Goal: Information Seeking & Learning: Find specific fact

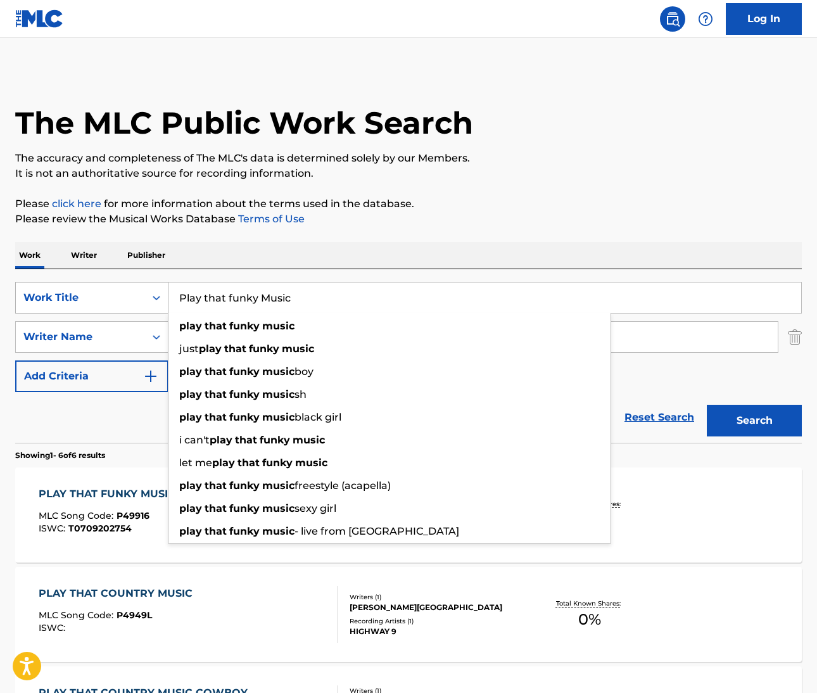
drag, startPoint x: 304, startPoint y: 296, endPoint x: 161, endPoint y: 293, distance: 143.2
click at [161, 293] on div "SearchWithCriteriab7955a7e-c482-4120-9fa4-98bf7ac3533d Work Title Play that fun…" at bounding box center [408, 298] width 787 height 32
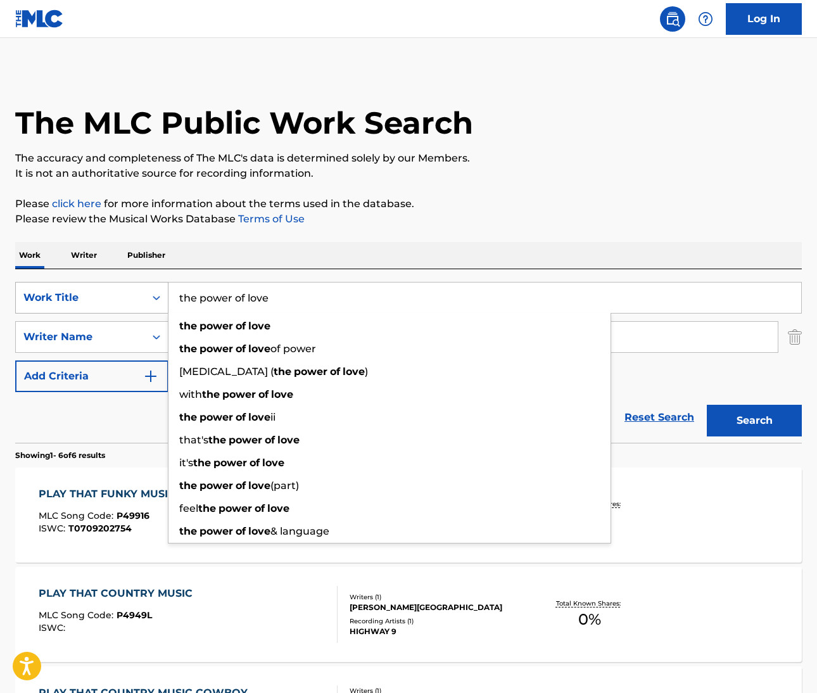
type input "the power of love"
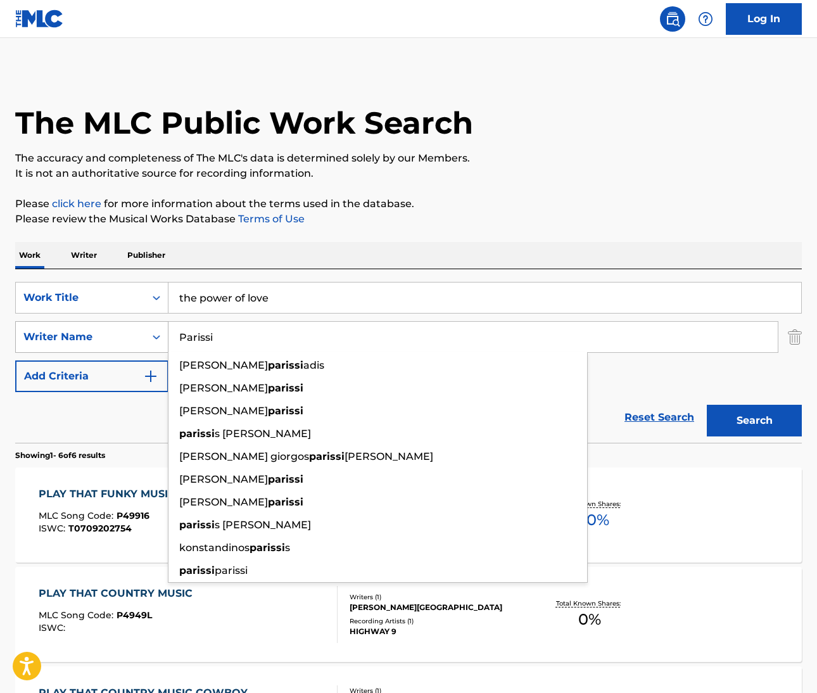
drag, startPoint x: 235, startPoint y: 344, endPoint x: 165, endPoint y: 327, distance: 72.4
click at [166, 326] on div "SearchWithCriteria8deac9b6-d00a-439b-876e-379c0fcc1b94 Writer Name Parissi niko…" at bounding box center [408, 337] width 787 height 32
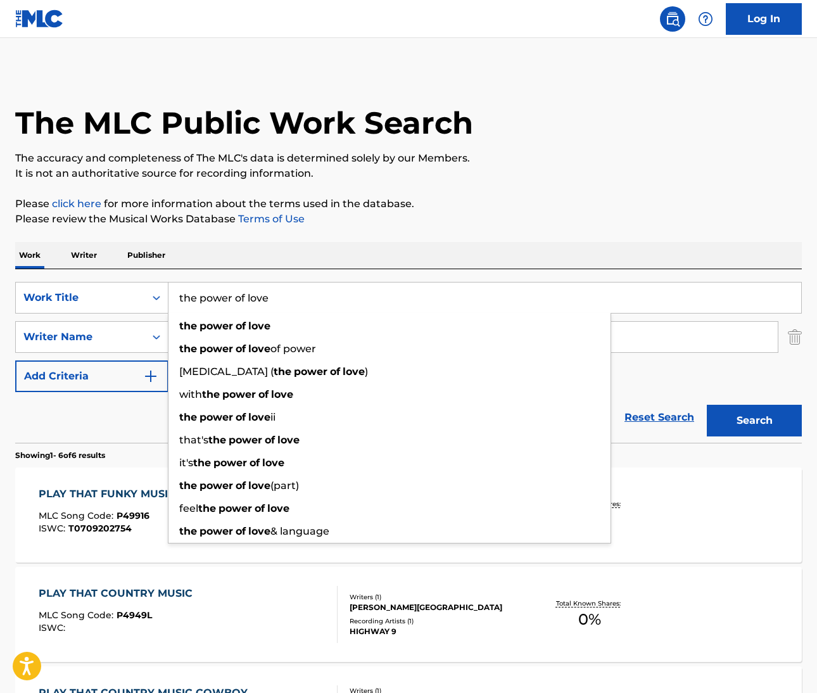
drag, startPoint x: 281, startPoint y: 301, endPoint x: 175, endPoint y: 281, distance: 107.7
click at [175, 281] on div "SearchWithCriteriab7955a7e-c482-4120-9fa4-98bf7ac3533d Work Title the power of …" at bounding box center [408, 356] width 787 height 174
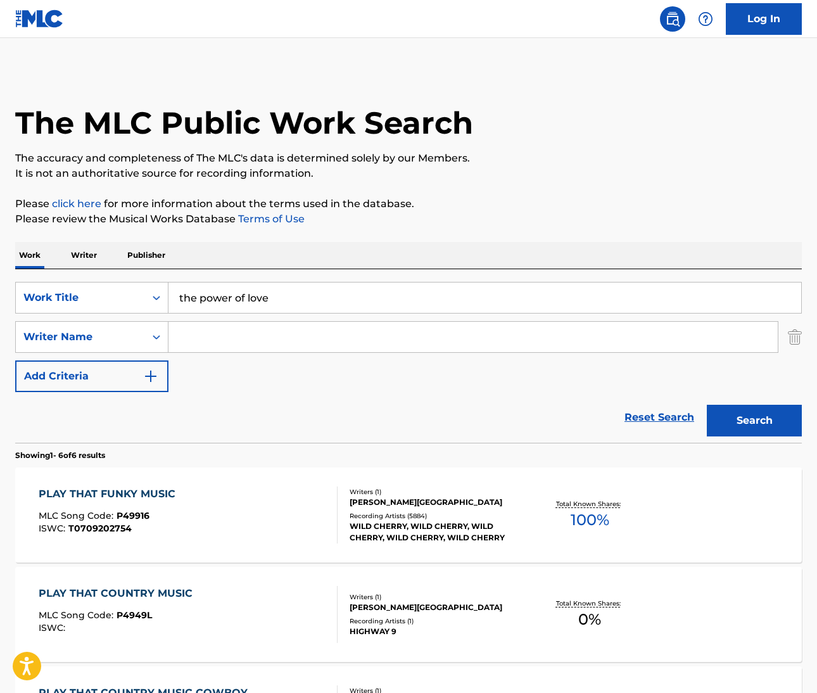
click at [84, 412] on div "Reset Search Search" at bounding box center [408, 417] width 787 height 51
click at [219, 333] on input "Search Form" at bounding box center [472, 337] width 609 height 30
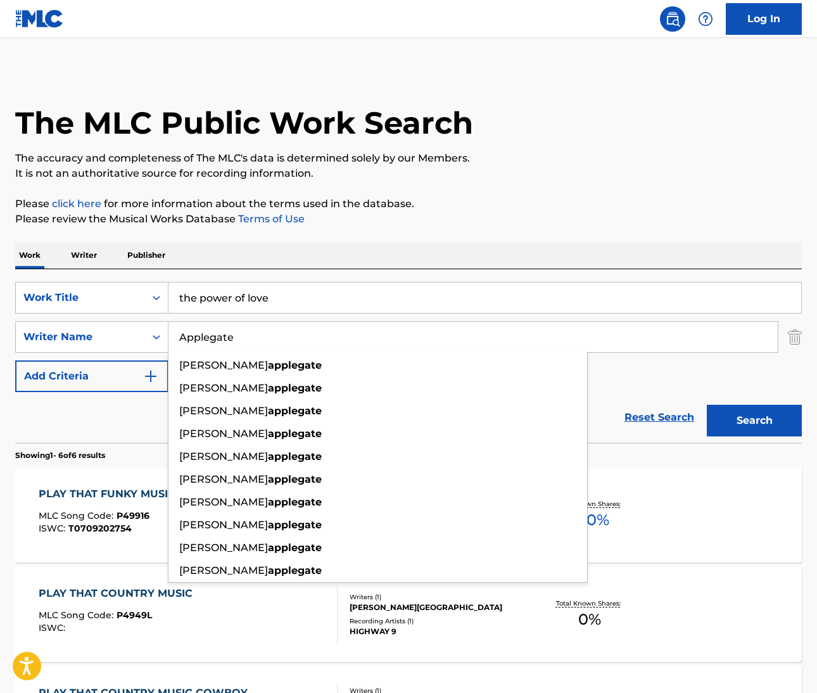
type input "Applegate"
click at [754, 421] on button "Search" at bounding box center [754, 421] width 95 height 32
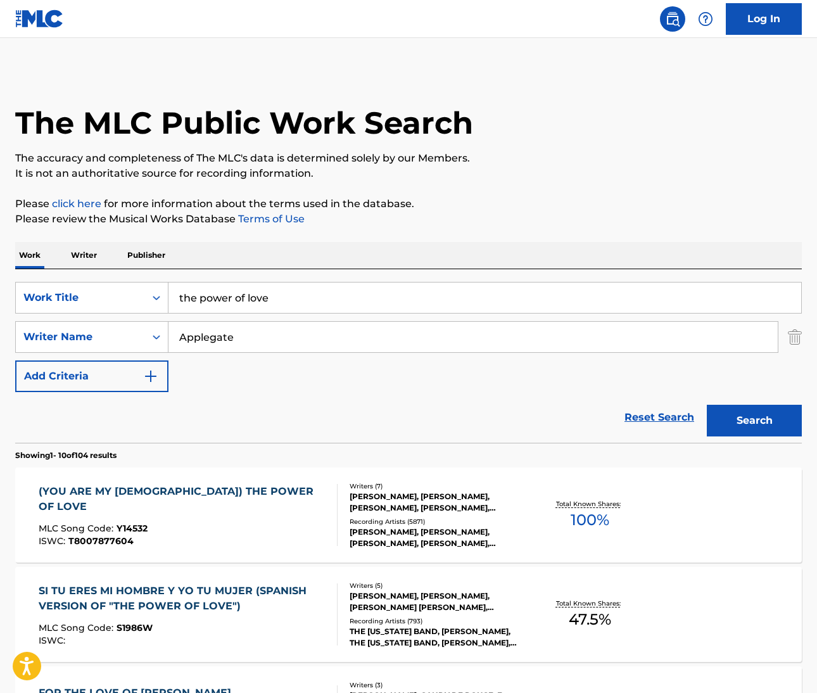
click at [189, 491] on div "(YOU ARE MY LADY) THE POWER OF LOVE" at bounding box center [183, 499] width 288 height 30
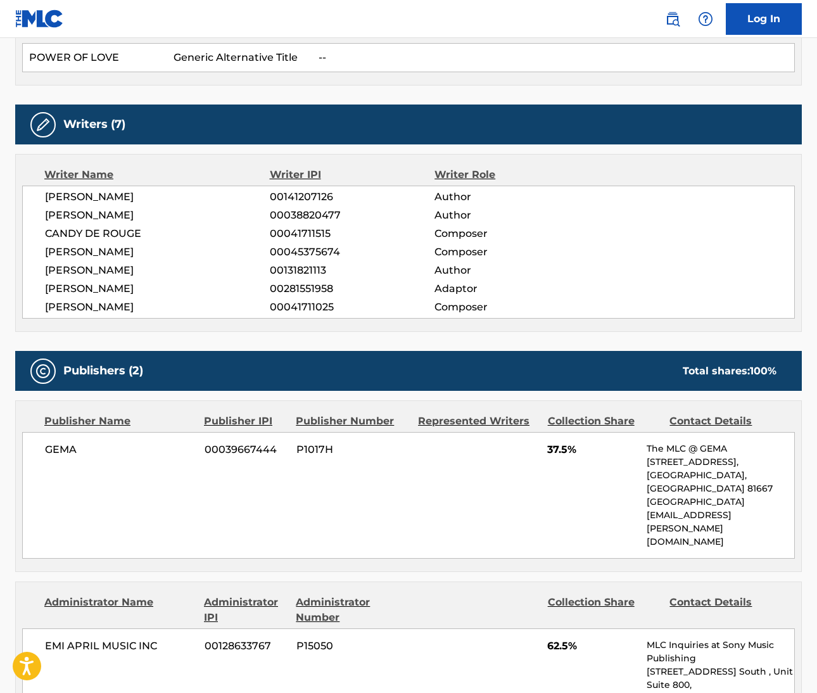
scroll to position [429, 0]
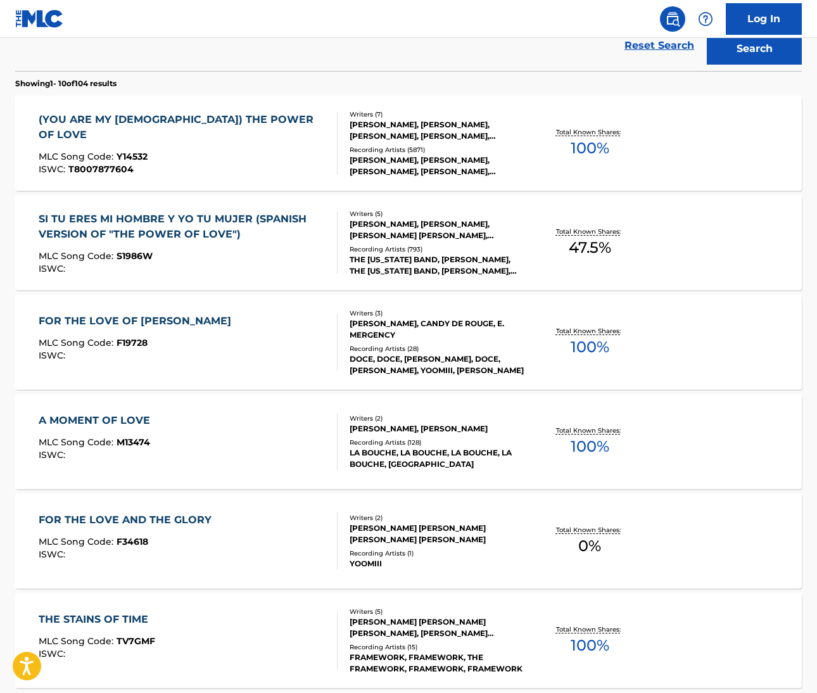
scroll to position [206, 0]
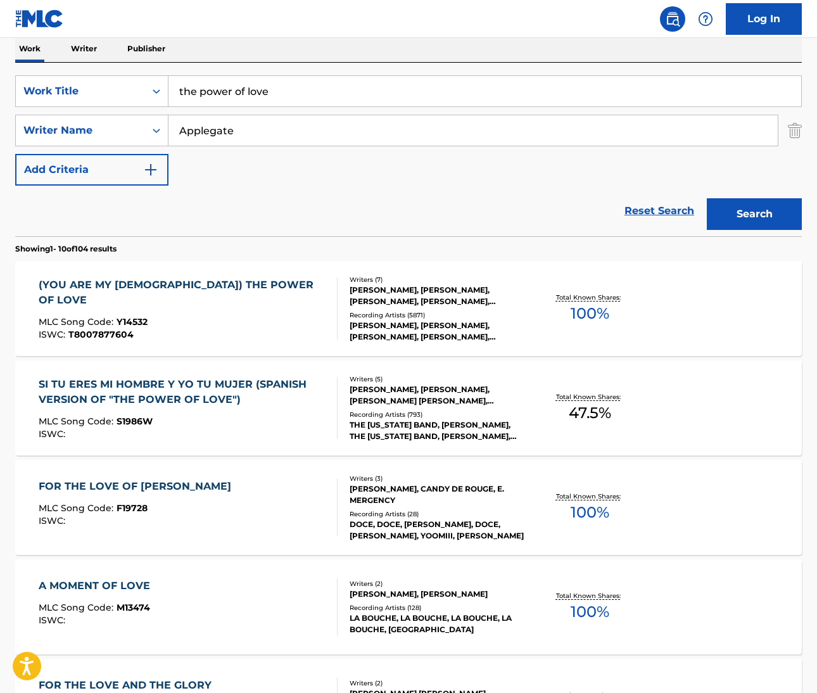
click at [174, 289] on div "(YOU ARE MY LADY) THE POWER OF LOVE" at bounding box center [183, 292] width 288 height 30
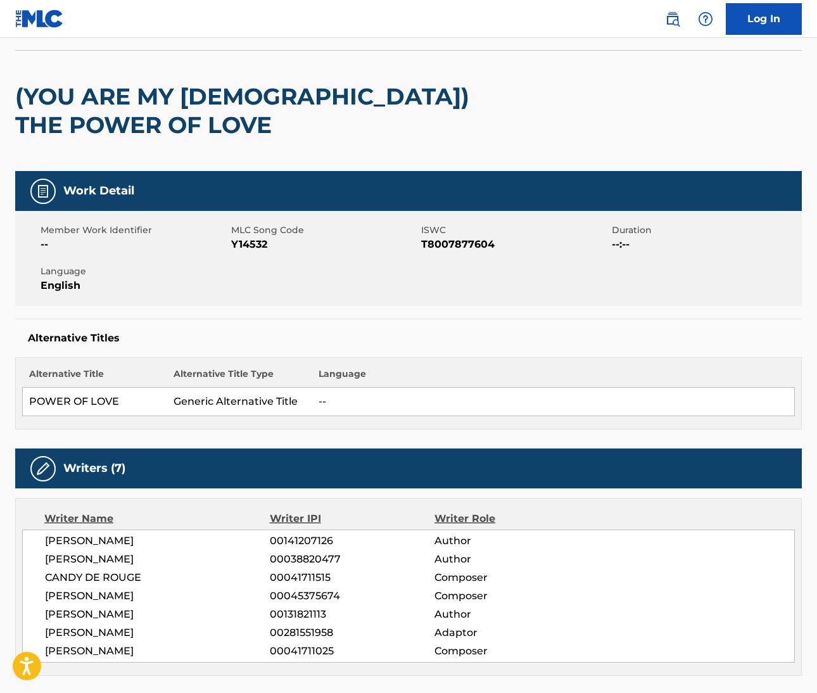
scroll to position [125, 0]
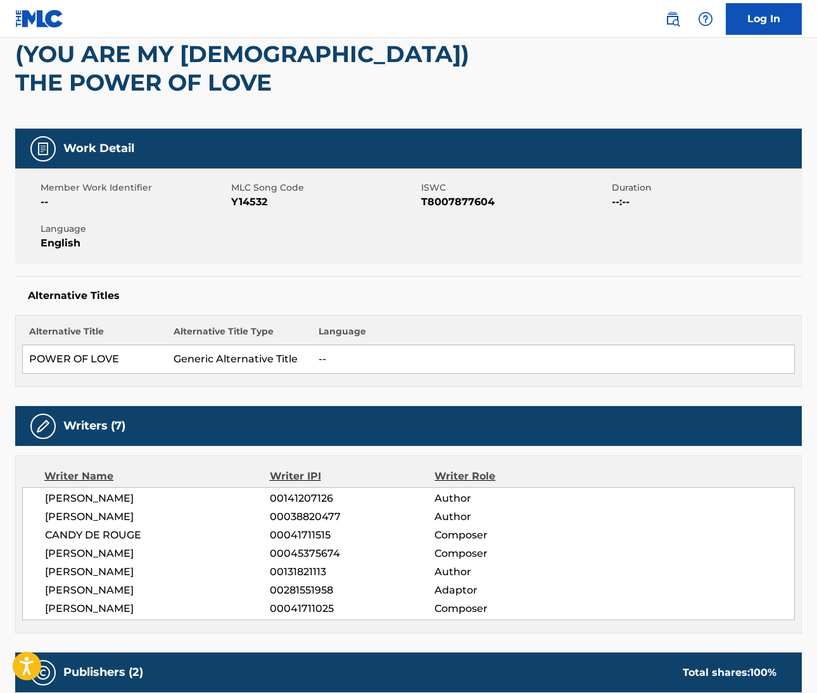
click at [60, 497] on span "JENNIFER RUSH" at bounding box center [157, 498] width 225 height 15
click at [110, 499] on span "JENNIFER RUSH" at bounding box center [157, 498] width 225 height 15
drag, startPoint x: 47, startPoint y: 516, endPoint x: 113, endPoint y: 520, distance: 66.0
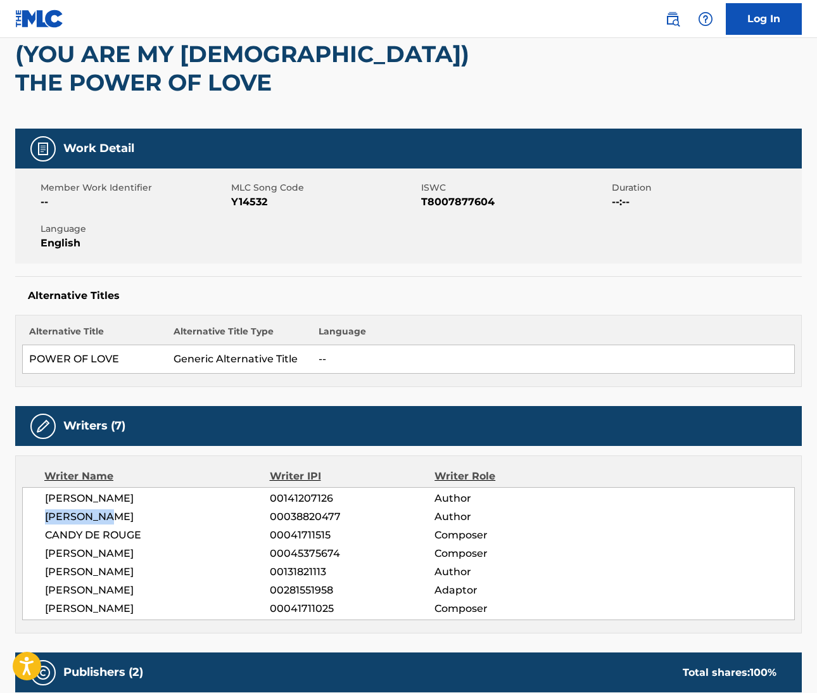
click at [113, 519] on span "MARY SUSAN APPLEGATE" at bounding box center [157, 516] width 225 height 15
copy span "MARY SUSAN"
click at [156, 519] on span "MARY SUSAN APPLEGATE" at bounding box center [157, 516] width 225 height 15
copy span "APPLEGATE"
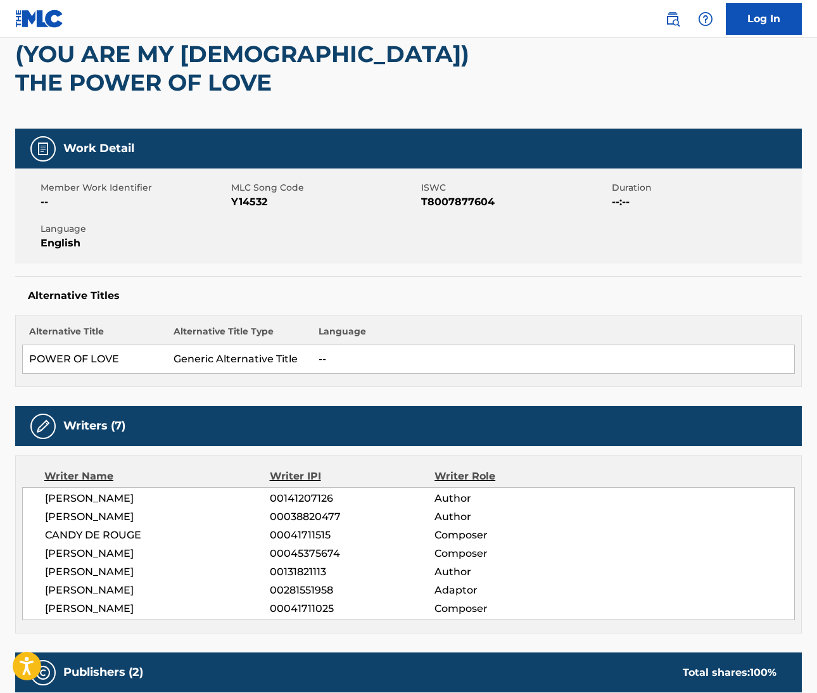
click at [47, 534] on span "CANDY DE ROUGE" at bounding box center [157, 535] width 225 height 15
copy span "CANDY"
drag, startPoint x: 86, startPoint y: 532, endPoint x: 143, endPoint y: 536, distance: 57.8
click at [143, 536] on span "CANDY DE ROUGE" at bounding box center [157, 535] width 225 height 15
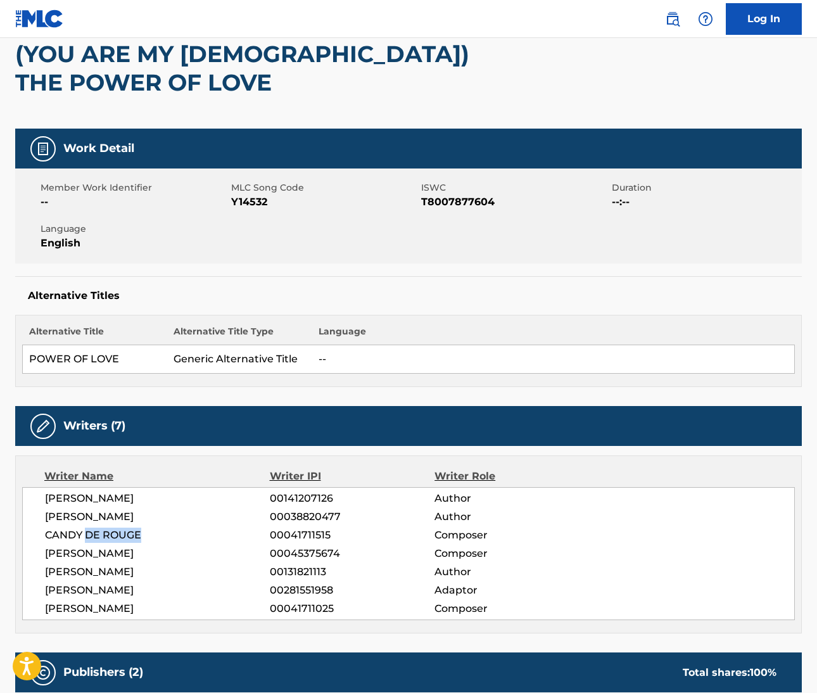
copy span "DE ROUGE"
click at [70, 552] on span "GUNTHER MENDE-KIM" at bounding box center [157, 553] width 225 height 15
copy span "GUNTHER"
drag, startPoint x: 101, startPoint y: 550, endPoint x: 166, endPoint y: 552, distance: 64.6
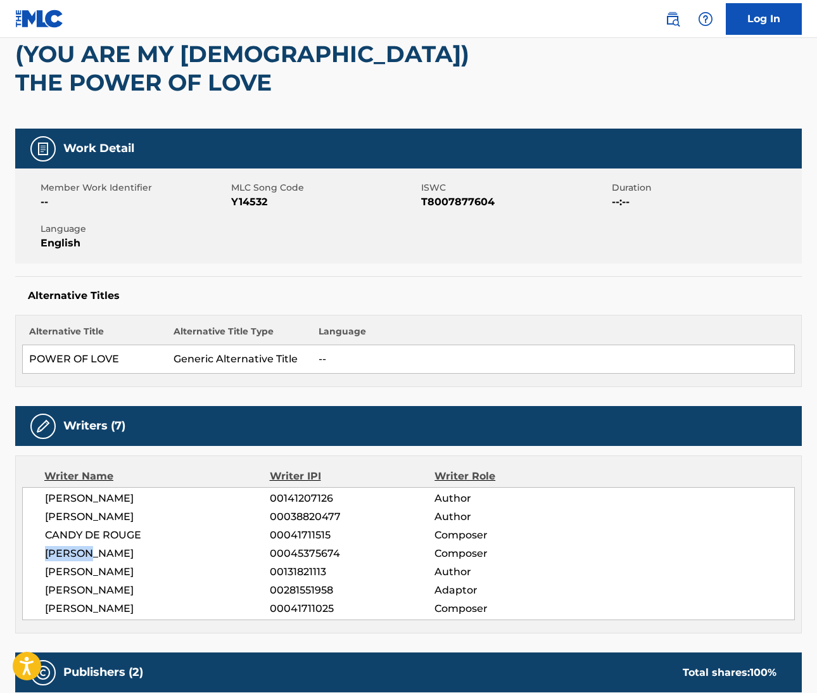
click at [166, 552] on span "GUNTHER MENDE-KIM" at bounding box center [157, 553] width 225 height 15
copy span "MENDE-KIM"
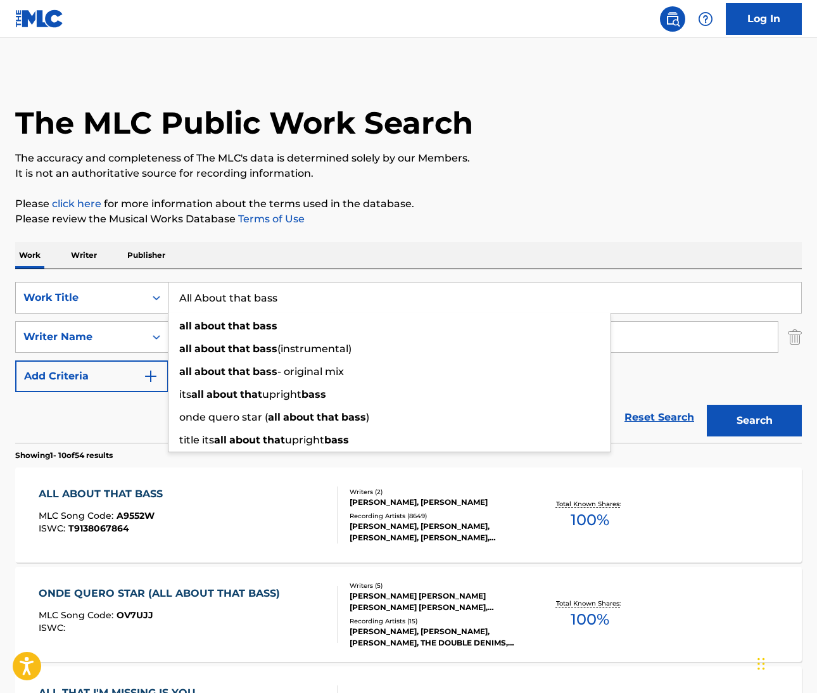
drag, startPoint x: 289, startPoint y: 300, endPoint x: 127, endPoint y: 294, distance: 161.6
click at [127, 294] on div "SearchWithCriteriaf1dcb487-e5a7-4210-a5b1-f8af5fa488e3 Work Title All About tha…" at bounding box center [408, 298] width 787 height 32
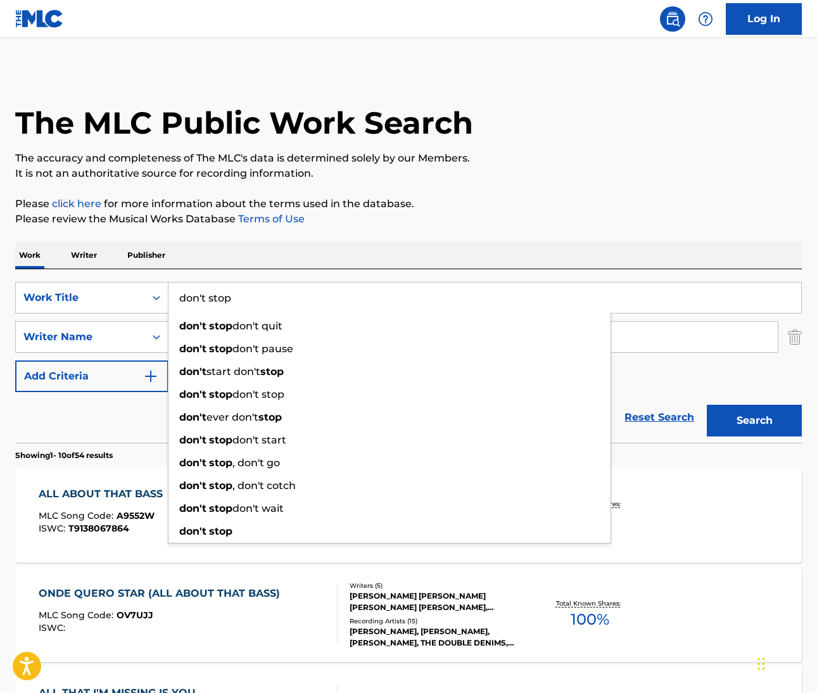
type input "don't stop"
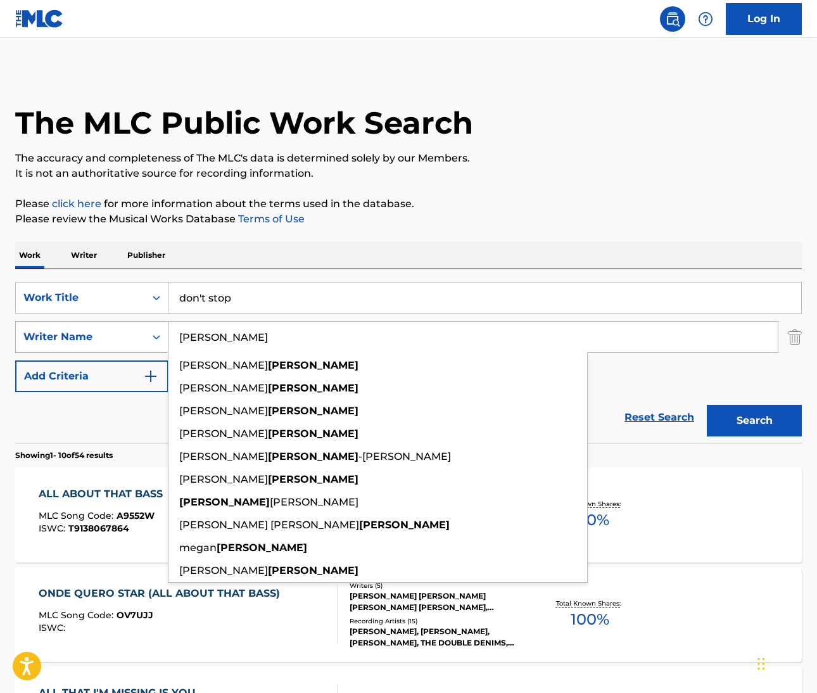
drag, startPoint x: 227, startPoint y: 334, endPoint x: 129, endPoint y: 334, distance: 98.2
click at [129, 334] on div "SearchWithCriteria5056d128-0188-49e4-89a2-4a902ea2b465 Writer Name [PERSON_NAME…" at bounding box center [408, 337] width 787 height 32
paste input "[PERSON_NAME]"
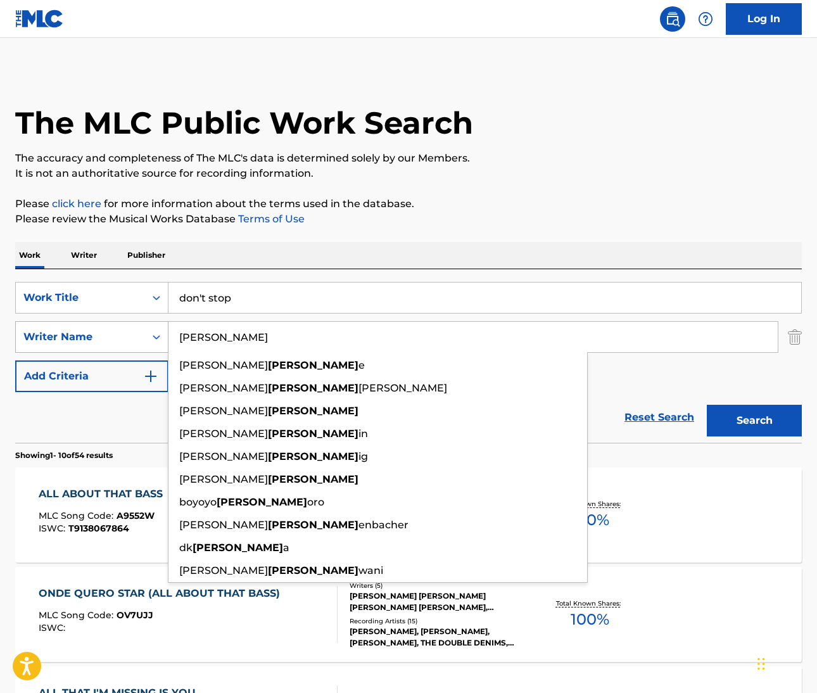
type input "[PERSON_NAME]"
click at [754, 421] on button "Search" at bounding box center [754, 421] width 95 height 32
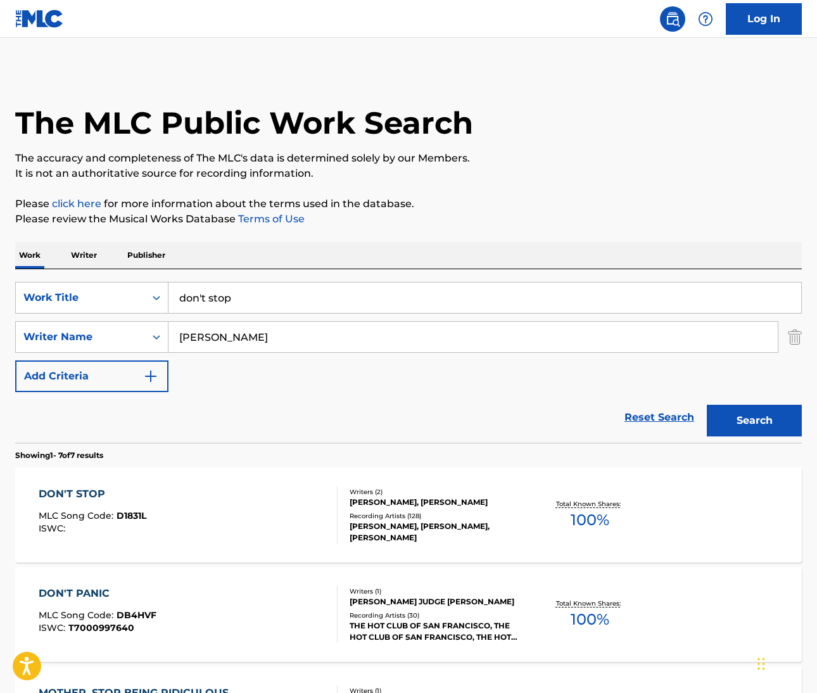
click at [59, 495] on div "DON'T STOP" at bounding box center [93, 493] width 108 height 15
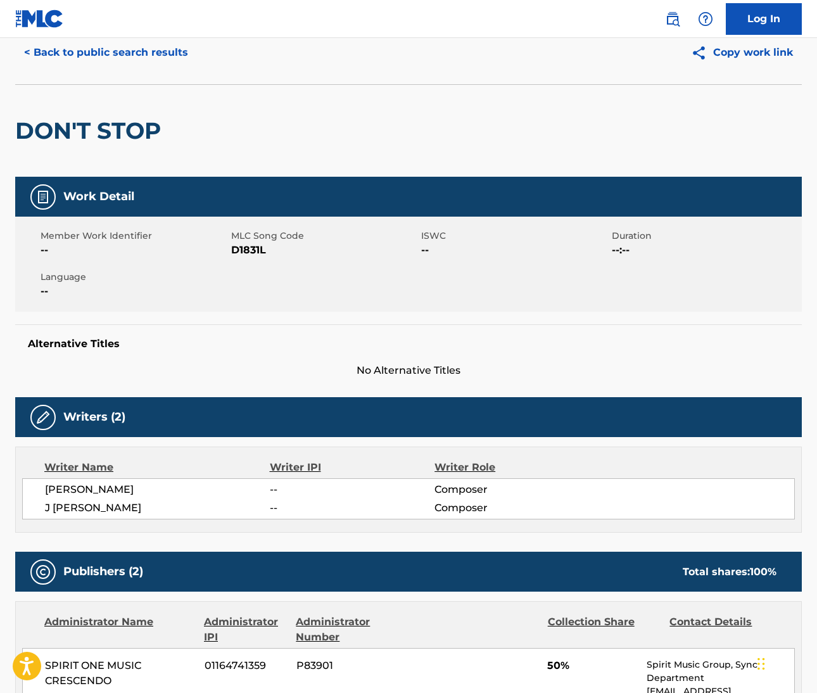
scroll to position [76, 0]
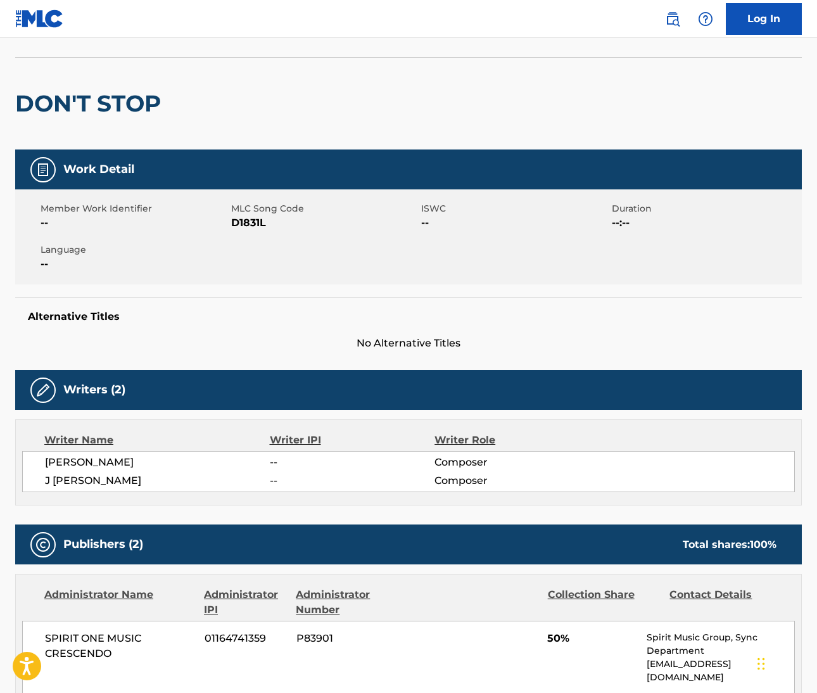
click at [73, 483] on span "J [PERSON_NAME]" at bounding box center [157, 480] width 225 height 15
click at [73, 483] on span "J MEHL" at bounding box center [157, 480] width 225 height 15
click at [85, 460] on span "J WIRRICK" at bounding box center [157, 462] width 225 height 15
drag, startPoint x: 767, startPoint y: 530, endPoint x: 85, endPoint y: 460, distance: 685.8
click at [85, 460] on span "J WIRRICK" at bounding box center [157, 462] width 225 height 15
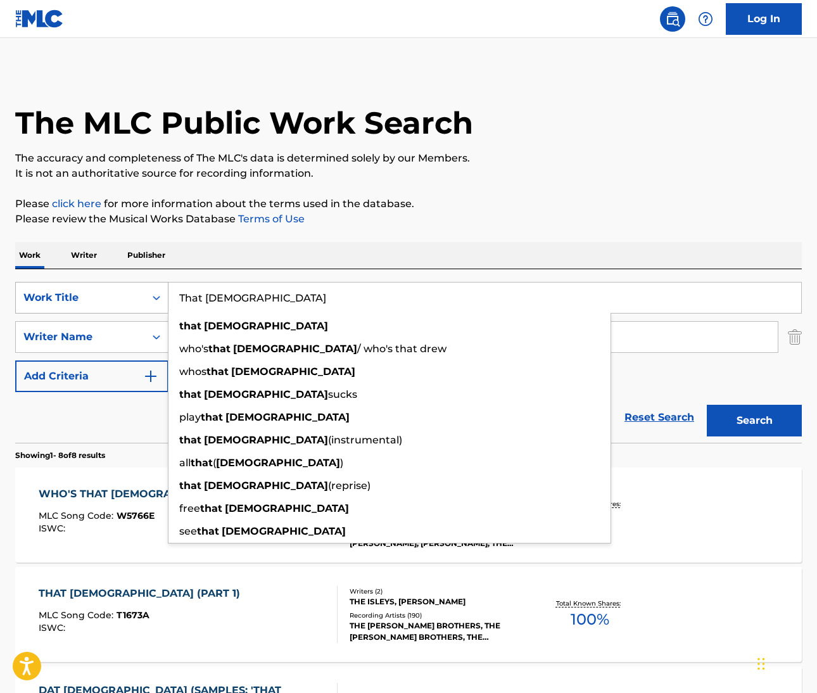
drag, startPoint x: 253, startPoint y: 295, endPoint x: 141, endPoint y: 296, distance: 112.8
click at [141, 296] on div "SearchWithCriteriacdfdfd78-0a15-4e99-990c-bf7edbeb277b Work Title That Lady tha…" at bounding box center [408, 298] width 787 height 32
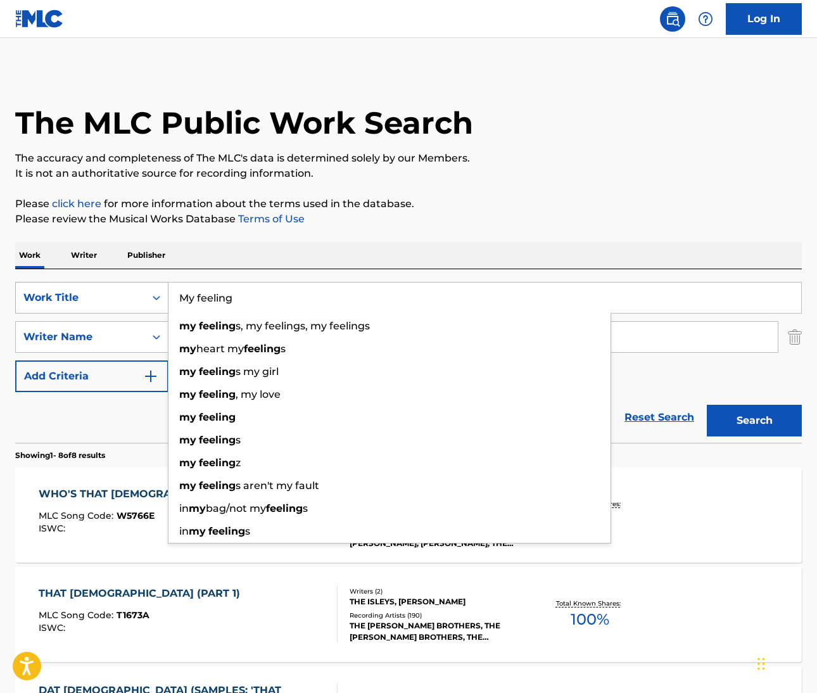
type input "My feeling"
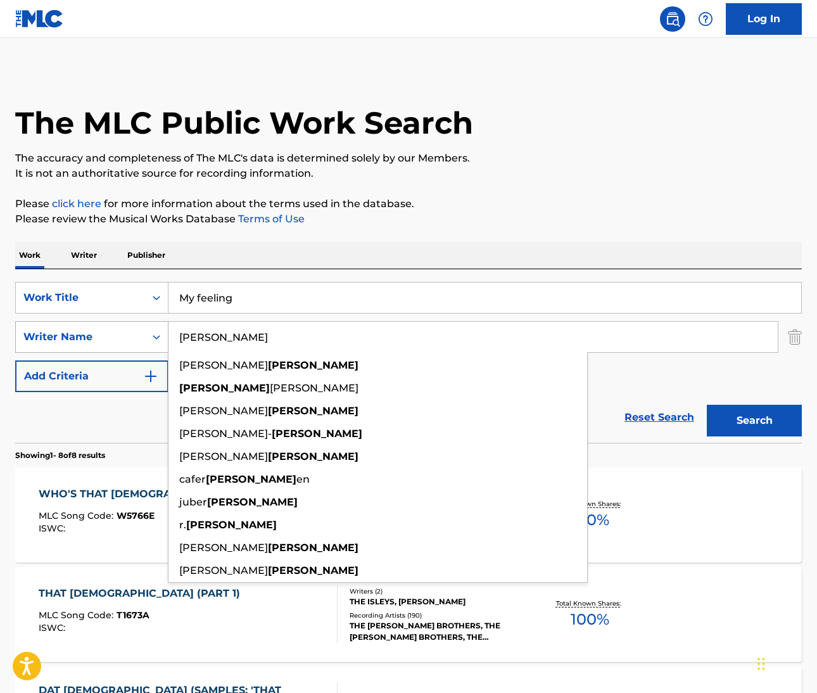
drag, startPoint x: 220, startPoint y: 335, endPoint x: 155, endPoint y: 334, distance: 65.3
click at [155, 334] on div "SearchWithCriteria2b9b2c53-642e-4915-bacf-eeb5ac8d4007 Writer Name Isley ernie …" at bounding box center [408, 337] width 787 height 32
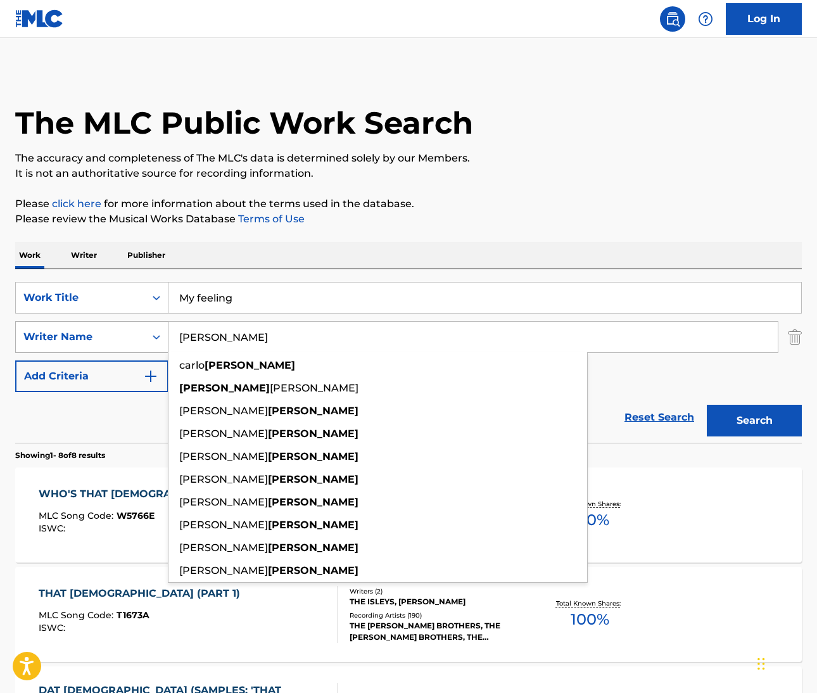
type input "farina"
click at [754, 421] on button "Search" at bounding box center [754, 421] width 95 height 32
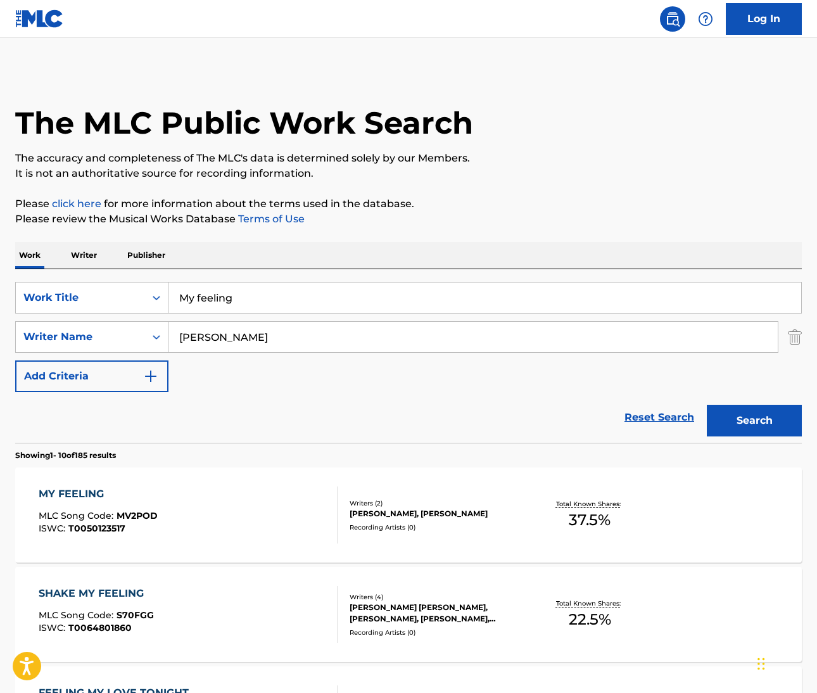
click at [87, 488] on div "MY FEELING" at bounding box center [98, 493] width 119 height 15
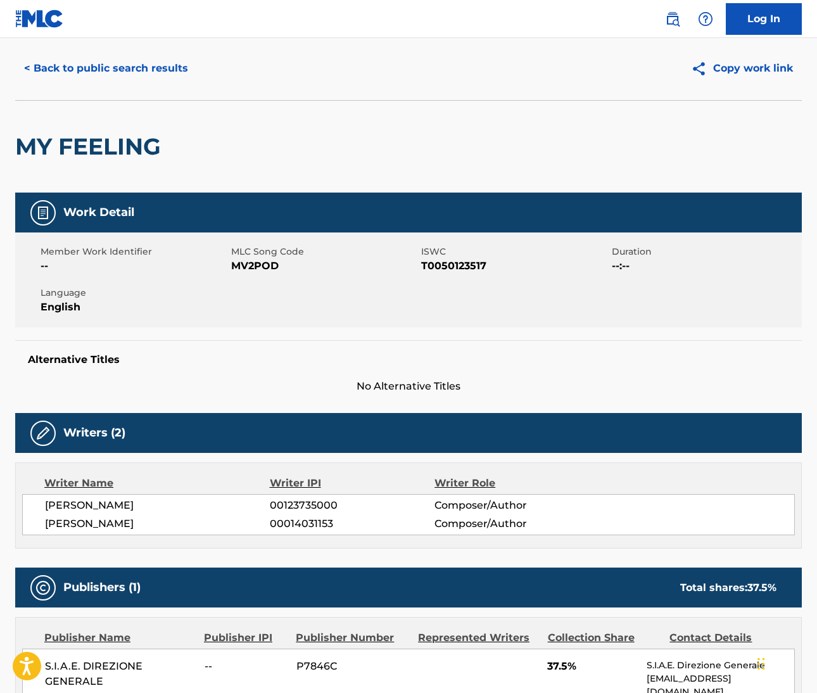
scroll to position [46, 0]
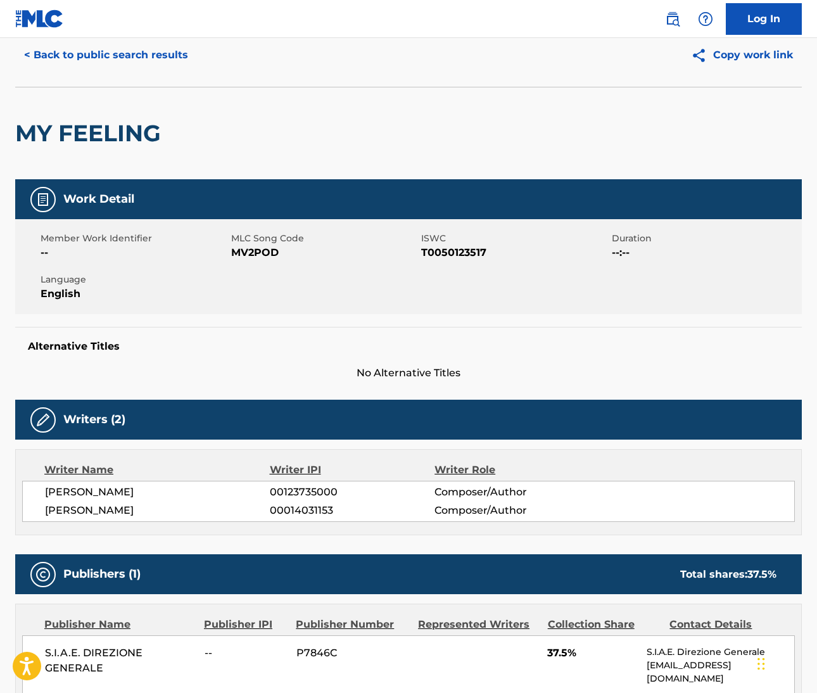
click at [68, 493] on span "MAURO FARINA" at bounding box center [157, 492] width 225 height 15
click at [96, 493] on span "MAURO FARINA" at bounding box center [157, 492] width 225 height 15
drag, startPoint x: 779, startPoint y: 375, endPoint x: 96, endPoint y: 492, distance: 693.4
click at [96, 492] on span "MAURO FARINA" at bounding box center [157, 492] width 225 height 15
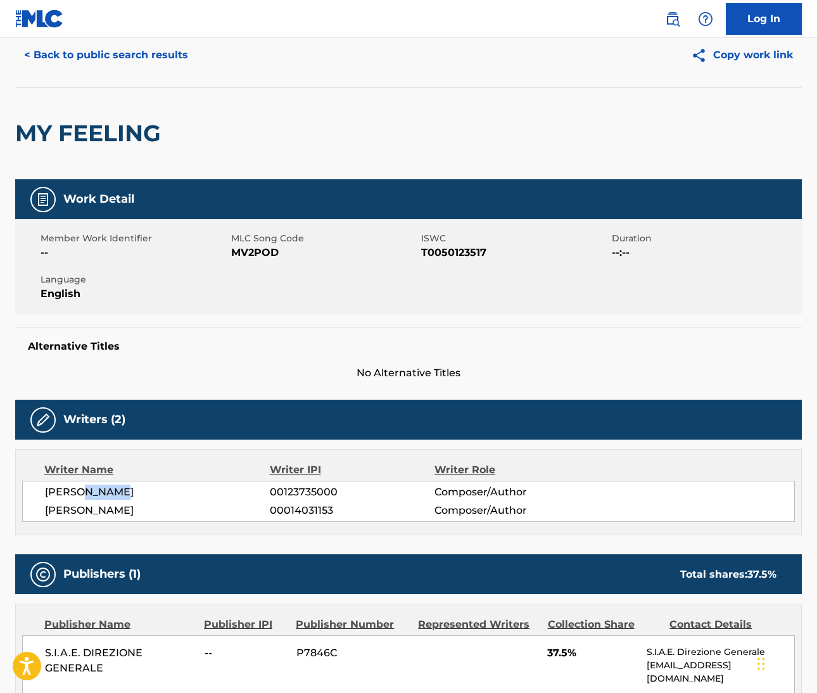
click at [62, 509] on span "GIULIANO CRIVELLENTE" at bounding box center [157, 510] width 225 height 15
drag, startPoint x: 770, startPoint y: 412, endPoint x: 62, endPoint y: 509, distance: 714.1
click at [62, 509] on span "GIULIANO CRIVELLENTE" at bounding box center [157, 510] width 225 height 15
click at [137, 509] on span "GIULIANO CRIVELLENTE" at bounding box center [157, 510] width 225 height 15
drag, startPoint x: 811, startPoint y: 387, endPoint x: 137, endPoint y: 509, distance: 685.0
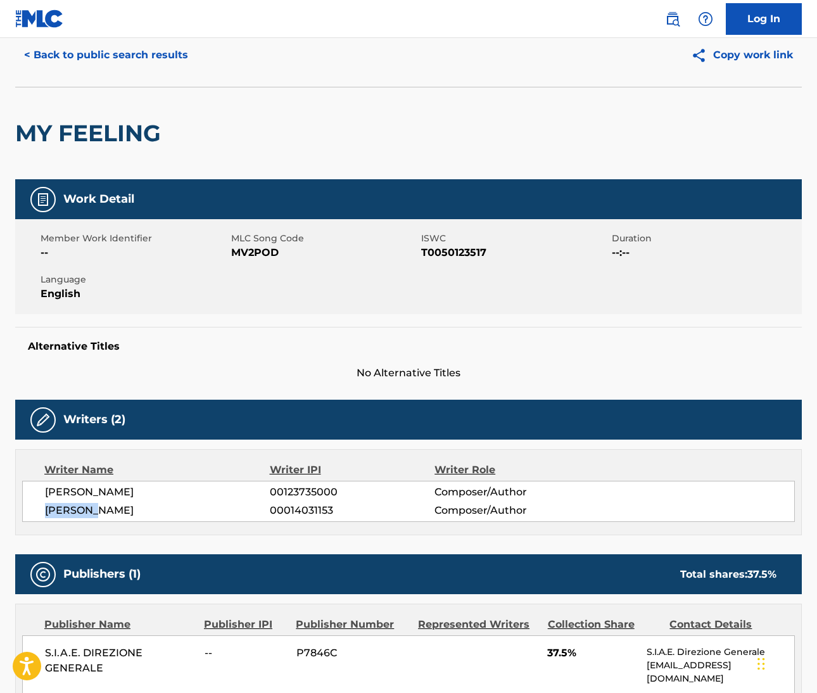
click at [137, 509] on span "GIULIANO CRIVELLENTE" at bounding box center [157, 510] width 225 height 15
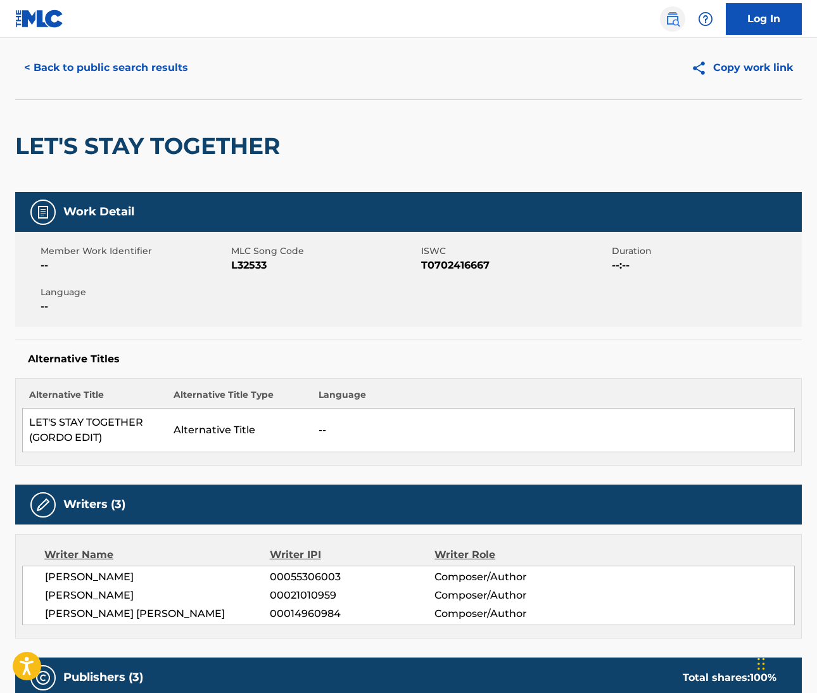
click at [667, 21] on img at bounding box center [672, 18] width 15 height 15
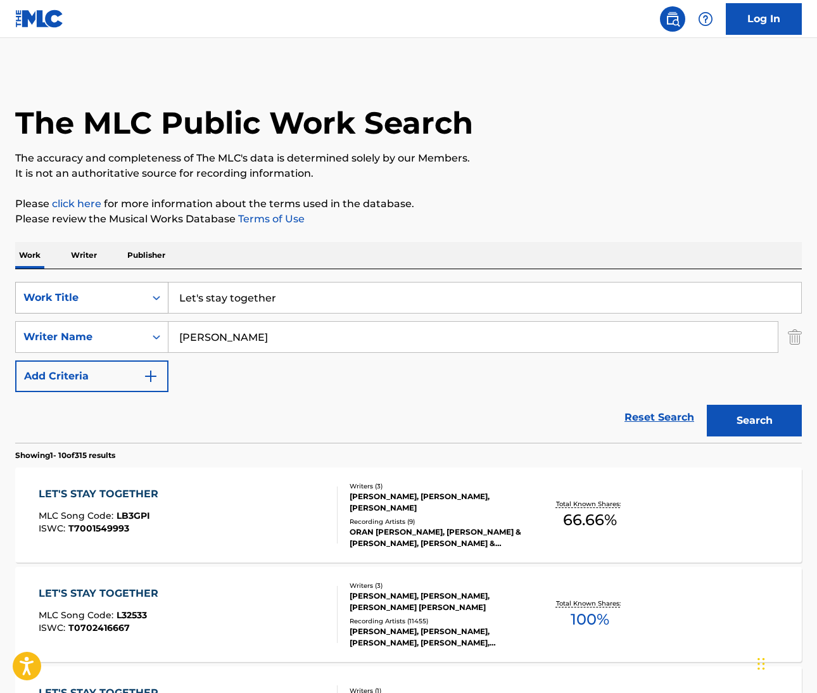
drag, startPoint x: 286, startPoint y: 299, endPoint x: 133, endPoint y: 285, distance: 153.3
click at [133, 285] on div "SearchWithCriteria6dcba8b2-c2fb-42cc-a8f0-95aee1dfb893 Work Title Let's stay to…" at bounding box center [408, 298] width 787 height 32
type input "Without You"
click at [200, 341] on input "Mitchell" at bounding box center [472, 337] width 609 height 30
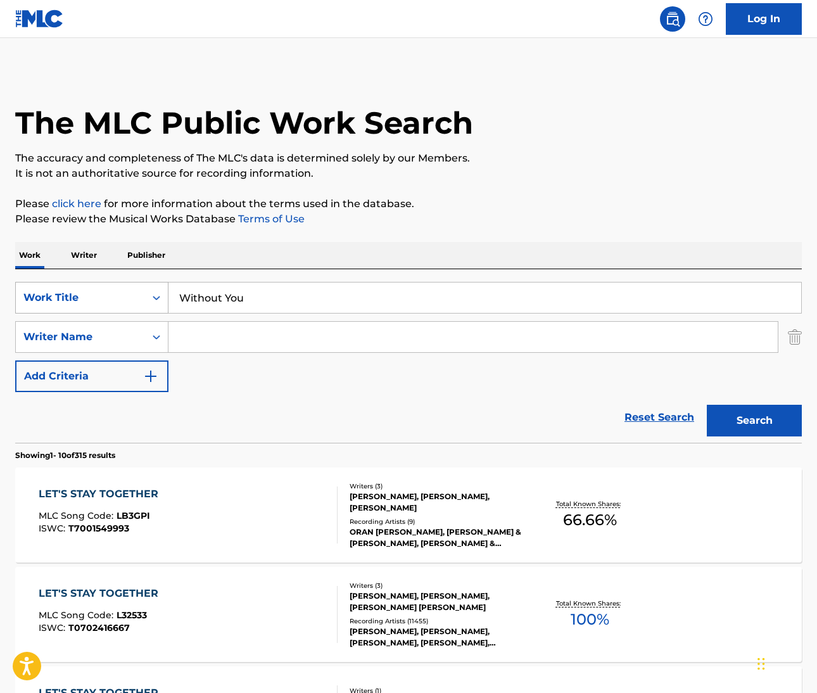
drag, startPoint x: 248, startPoint y: 295, endPoint x: 142, endPoint y: 289, distance: 105.9
click at [142, 289] on div "SearchWithCriteria6dcba8b2-c2fb-42cc-a8f0-95aee1dfb893 Work Title Without You" at bounding box center [408, 298] width 787 height 32
type input "feel the vibe"
click at [247, 344] on input "Search Form" at bounding box center [472, 337] width 609 height 30
type input "kowatsch"
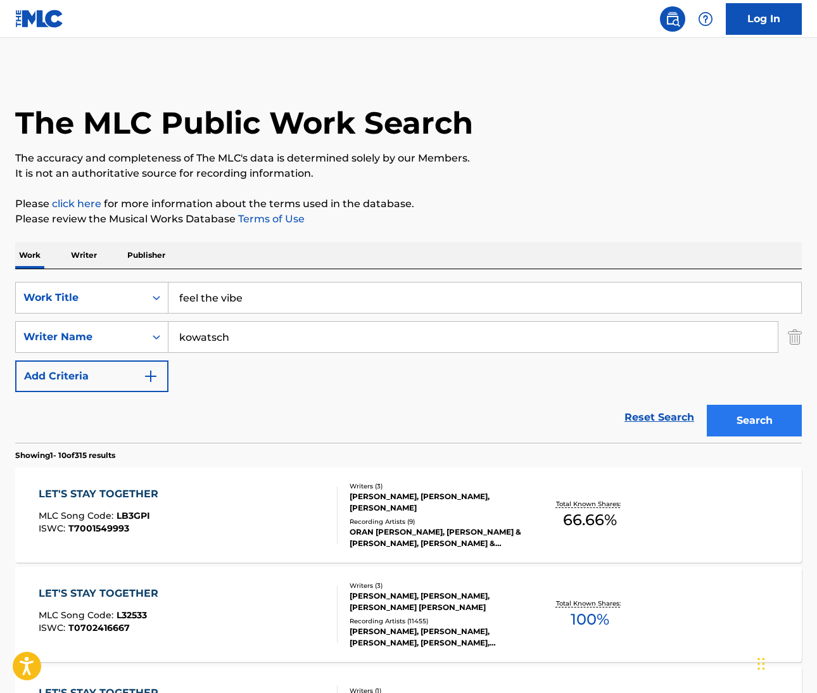
click at [754, 422] on button "Search" at bounding box center [754, 421] width 95 height 32
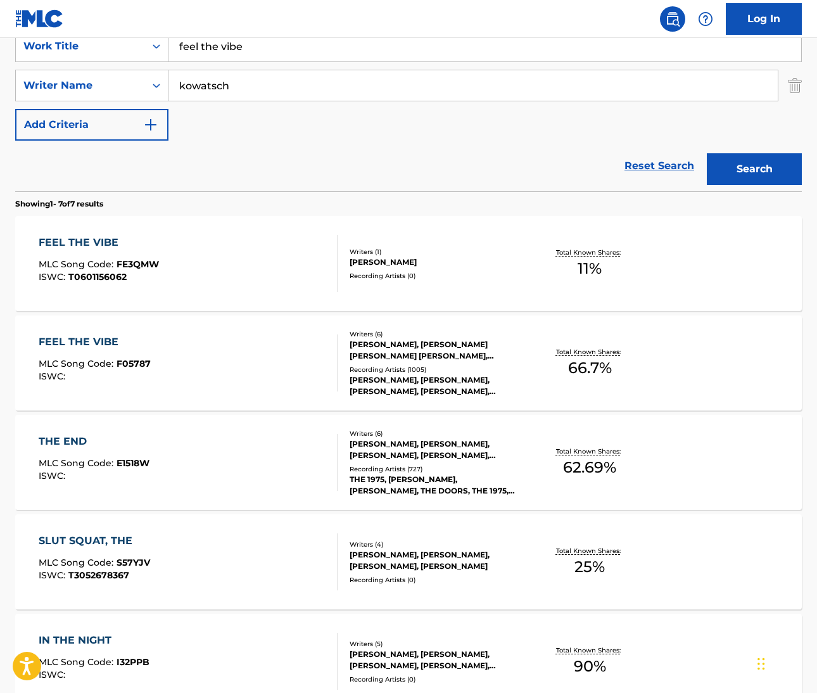
scroll to position [254, 0]
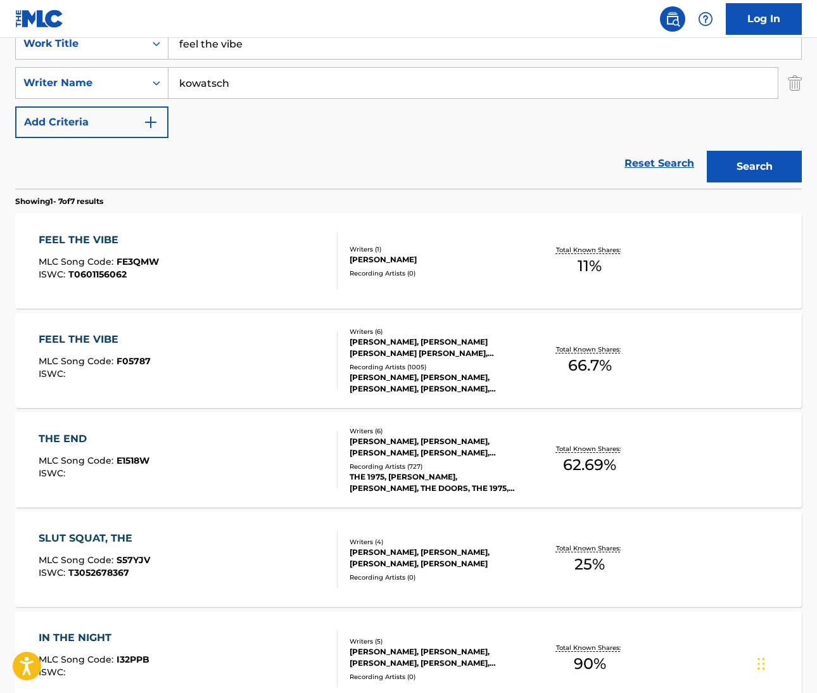
click at [64, 341] on div "FEEL THE VIBE" at bounding box center [95, 339] width 112 height 15
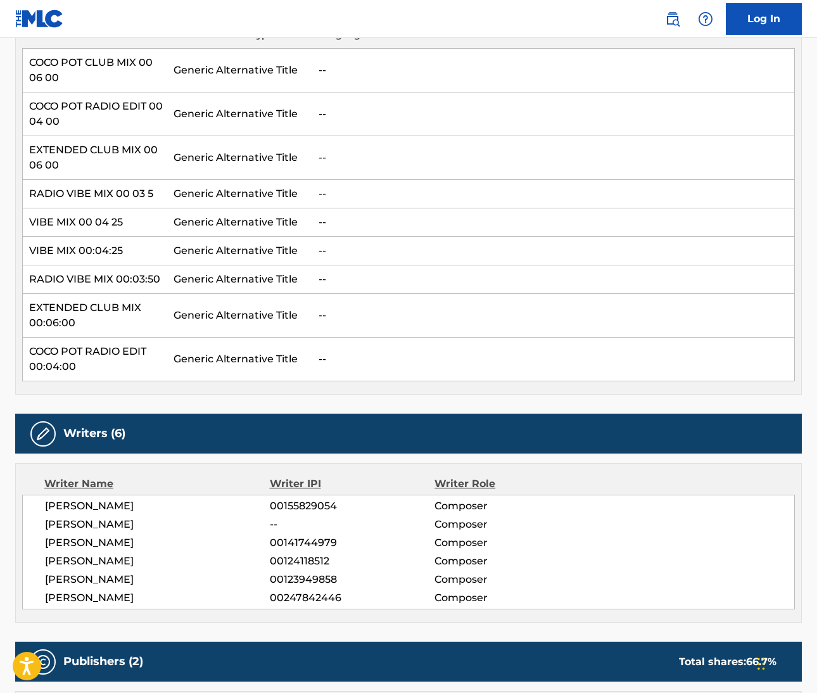
scroll to position [409, 0]
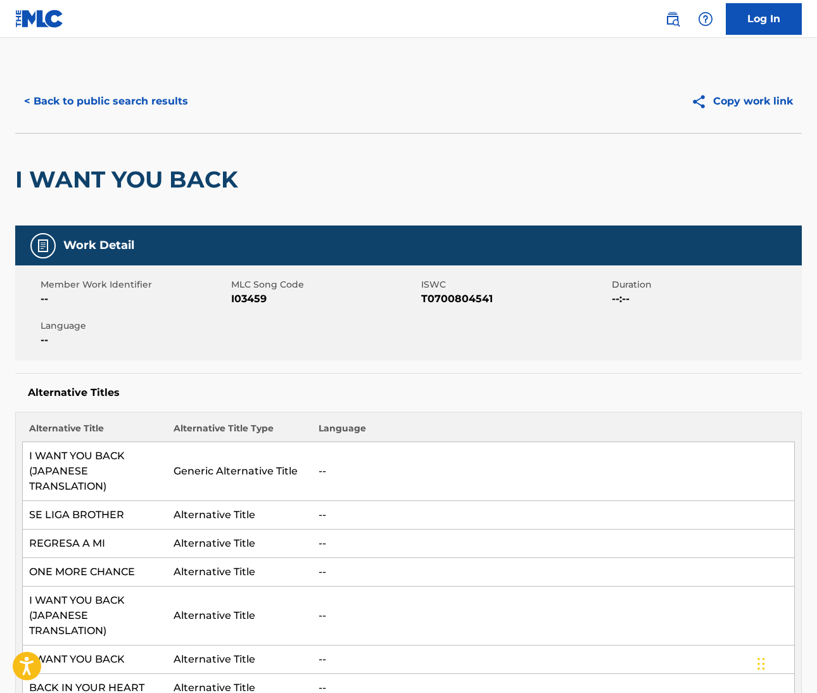
click at [675, 15] on img at bounding box center [672, 18] width 15 height 15
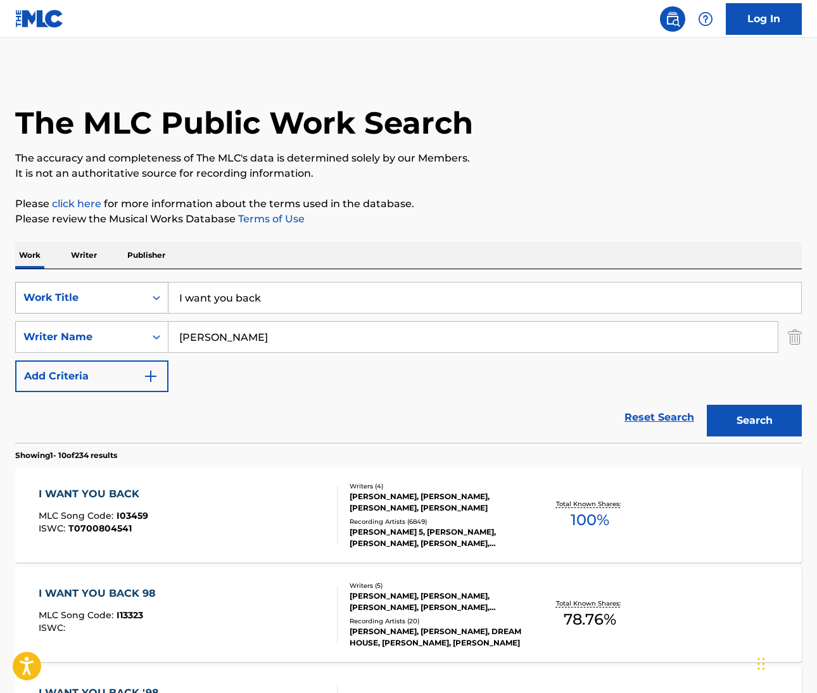
drag, startPoint x: 275, startPoint y: 300, endPoint x: 151, endPoint y: 291, distance: 123.9
click at [151, 291] on div "SearchWithCriteria77d86c53-fae2-4ff6-bb80-8d530066a7d1 Work Title I want you ba…" at bounding box center [408, 298] width 787 height 32
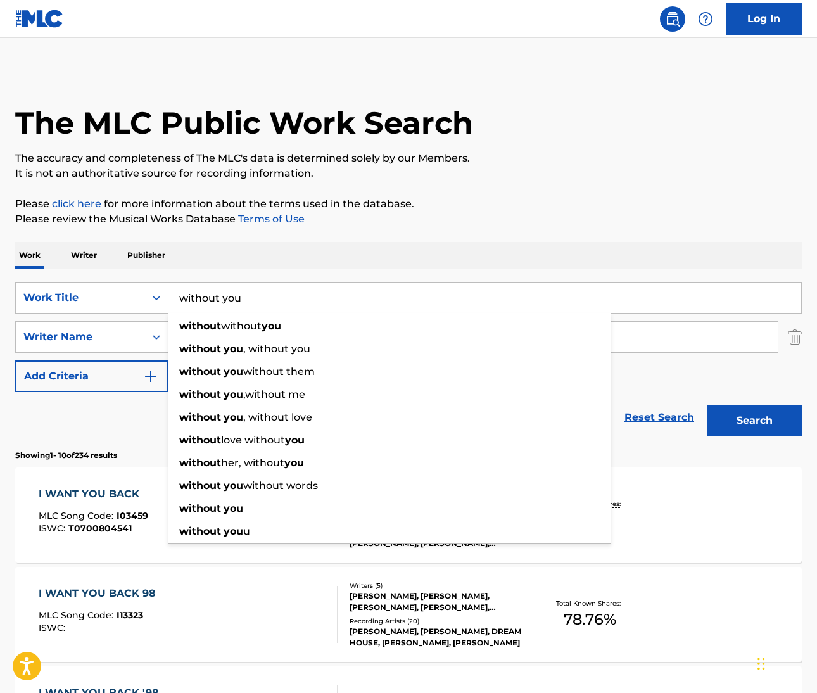
type input "without you"
click at [354, 257] on div "Work Writer Publisher" at bounding box center [408, 255] width 787 height 27
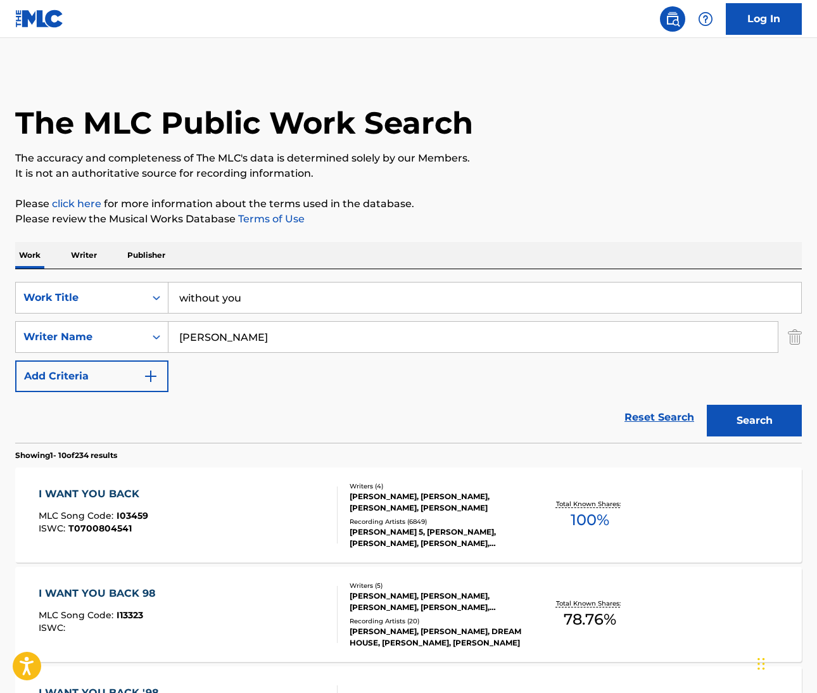
click at [184, 338] on input "Gordy" at bounding box center [472, 337] width 609 height 30
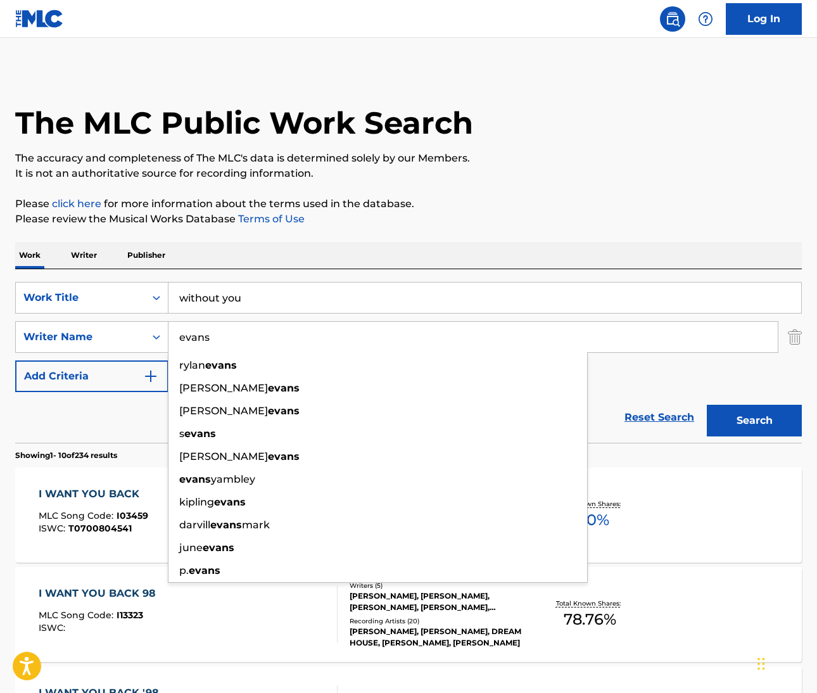
type input "evans"
click at [493, 303] on input "without you" at bounding box center [484, 298] width 633 height 30
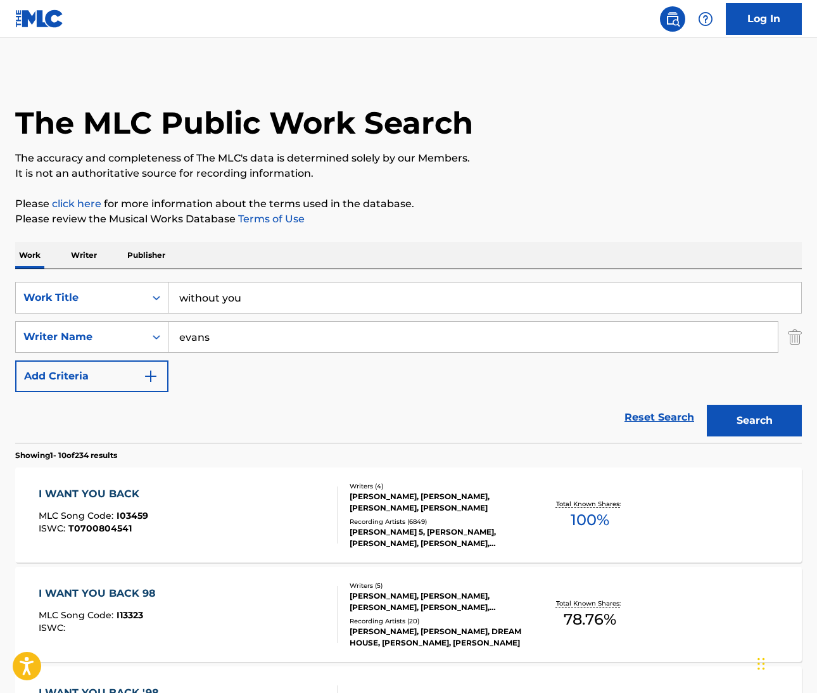
click at [642, 225] on p "Please review the Musical Works Database Terms of Use" at bounding box center [408, 219] width 787 height 15
click at [735, 428] on button "Search" at bounding box center [754, 421] width 95 height 32
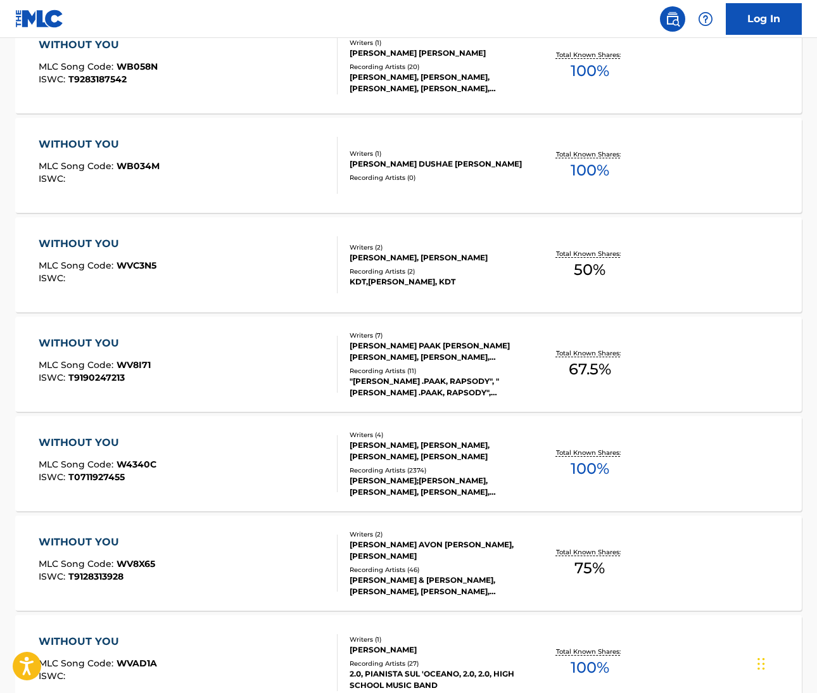
scroll to position [697, 0]
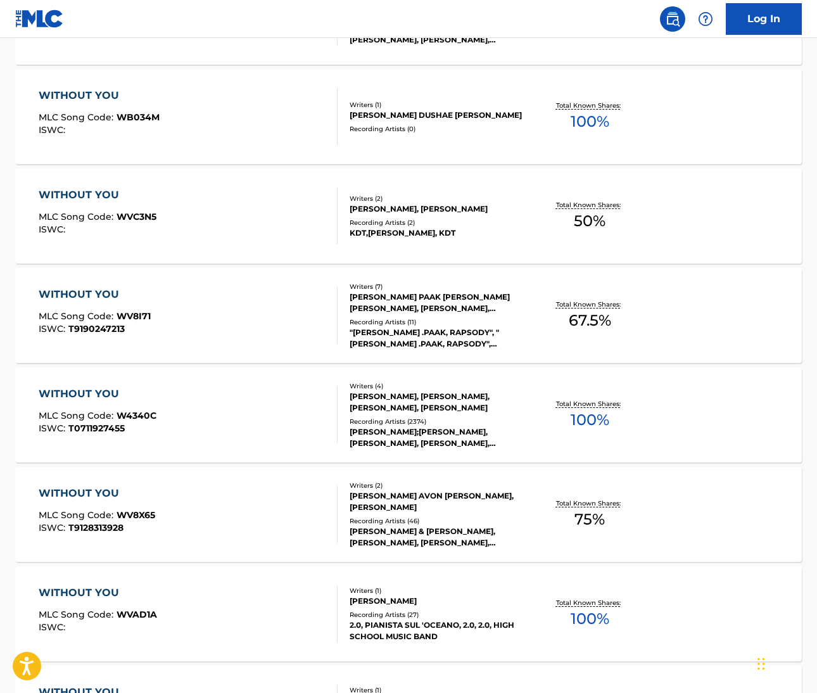
click at [108, 390] on div "WITHOUT YOU" at bounding box center [98, 393] width 118 height 15
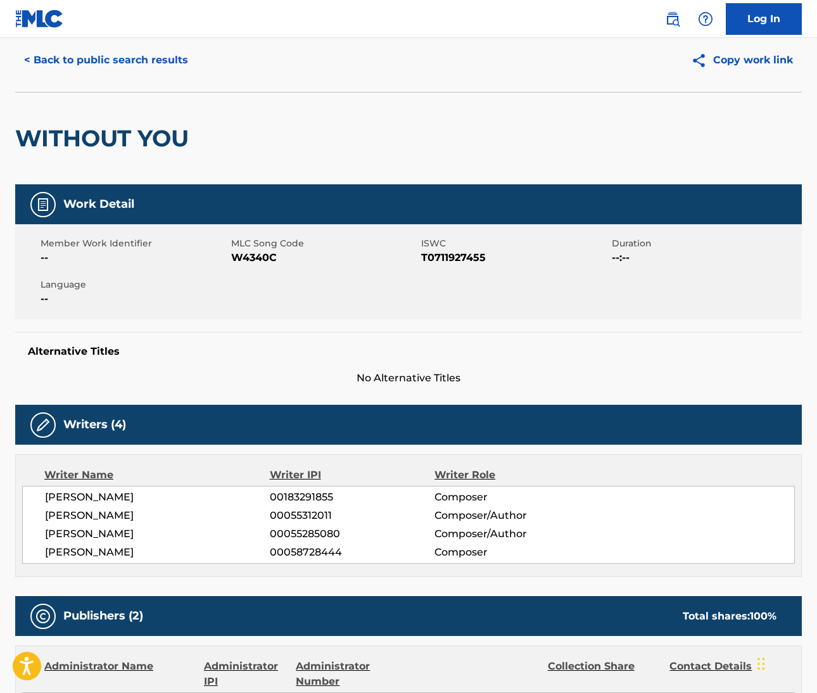
scroll to position [28, 0]
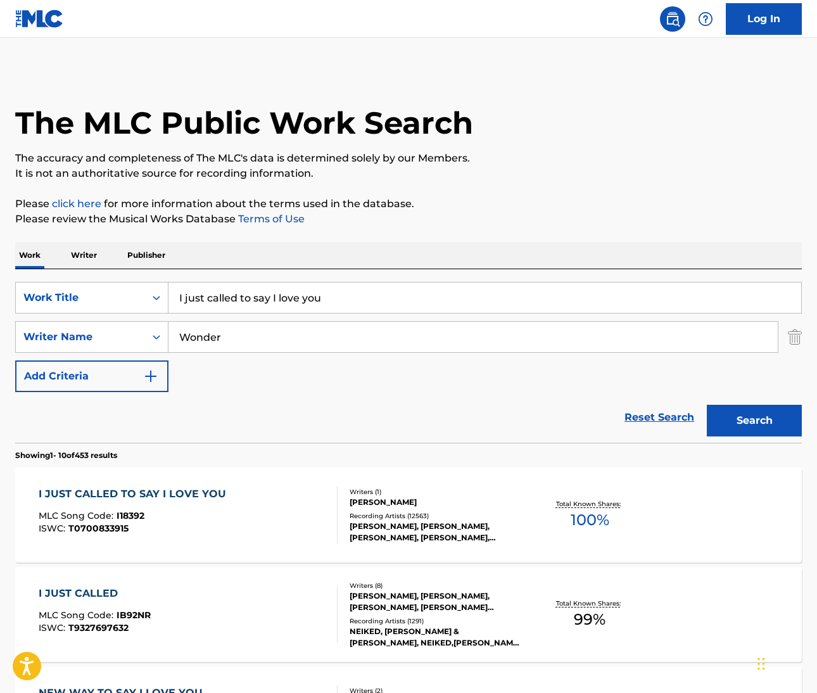
drag, startPoint x: 324, startPoint y: 298, endPoint x: 120, endPoint y: 274, distance: 204.7
click at [120, 274] on div "SearchWithCriteriafc82d7d0-9b27-47f3-b8f7-7e4d87e3a681 Work Title I just called…" at bounding box center [408, 356] width 787 height 174
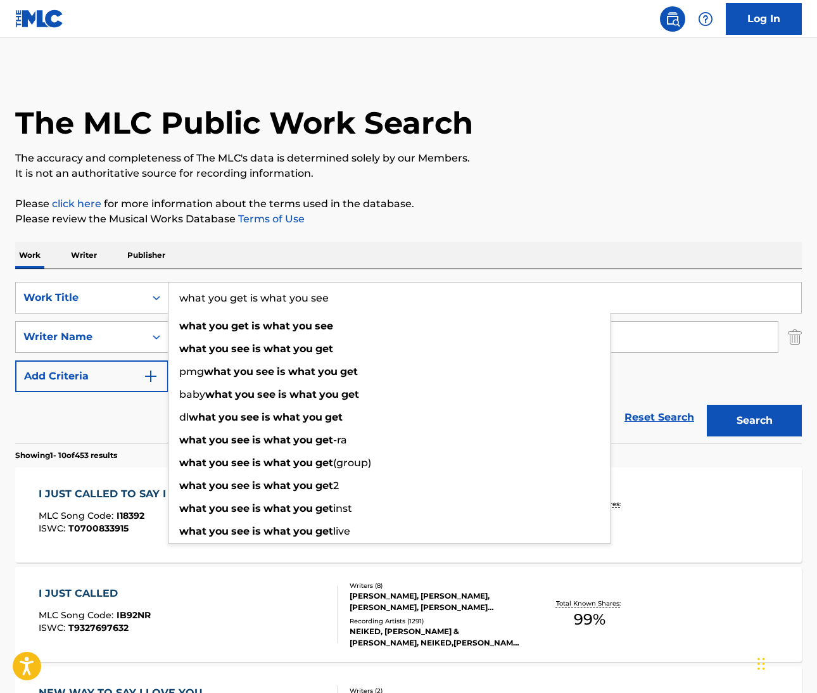
type input "what you get is what you see"
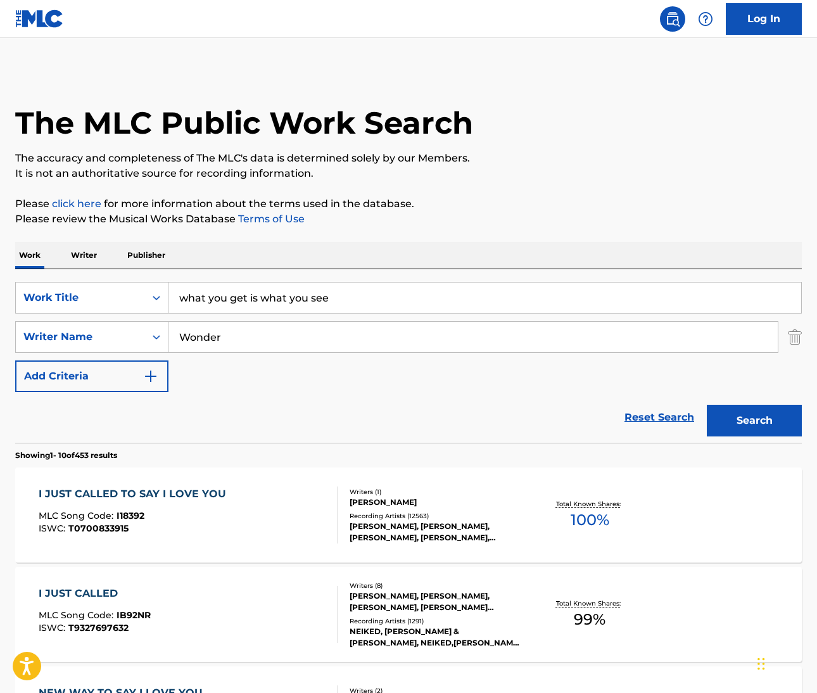
click at [531, 214] on p "Please review the Musical Works Database Terms of Use" at bounding box center [408, 219] width 787 height 15
click at [200, 344] on input "Wonder" at bounding box center [472, 337] width 609 height 30
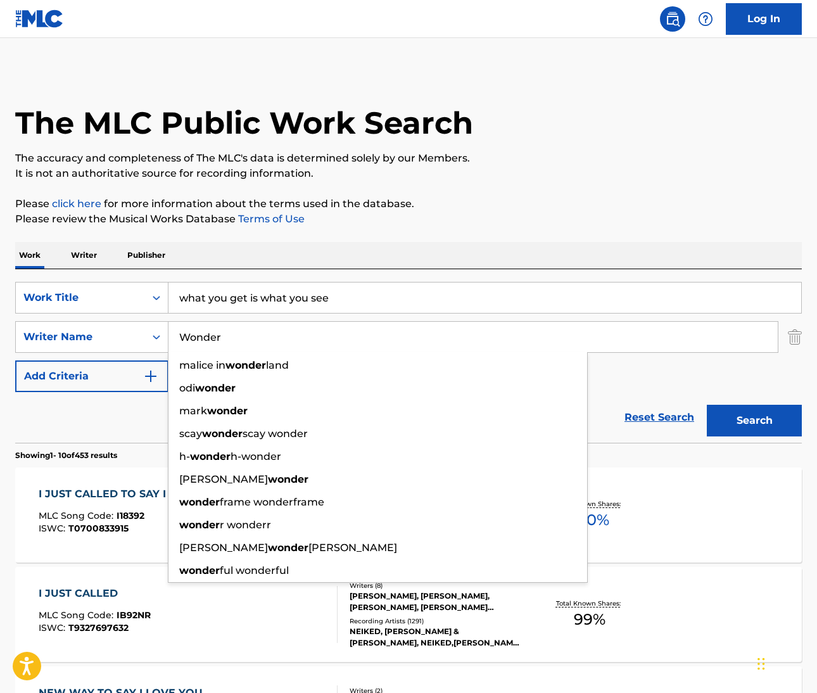
click at [200, 344] on input "Wonder" at bounding box center [472, 337] width 609 height 30
click at [198, 340] on input "Wonder" at bounding box center [472, 337] width 609 height 30
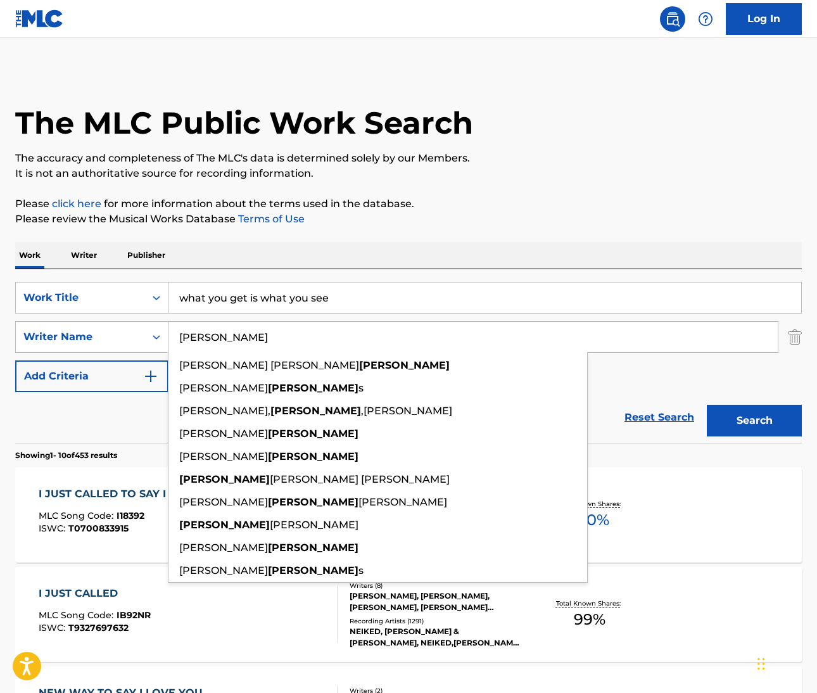
type input "lyle"
click at [754, 421] on button "Search" at bounding box center [754, 421] width 95 height 32
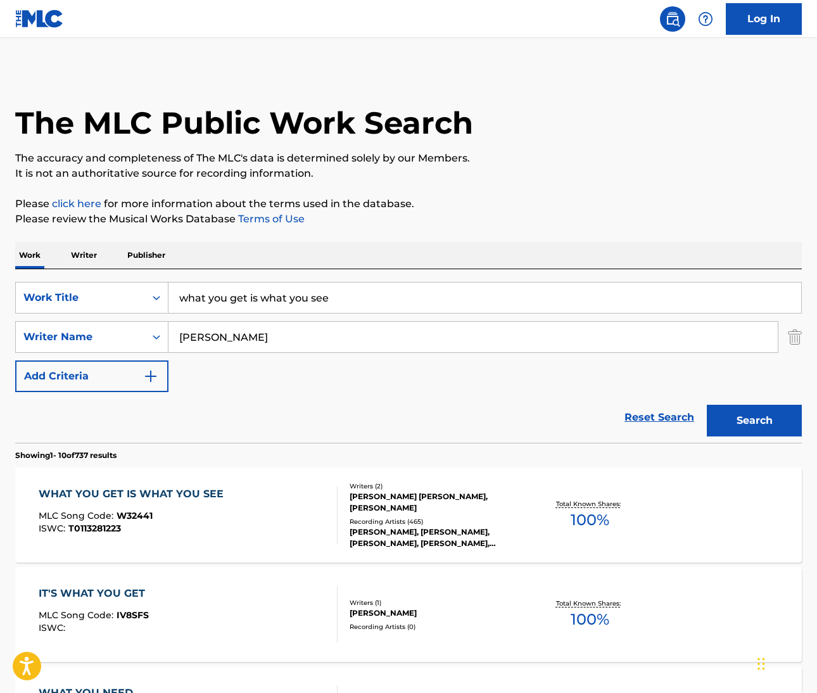
click at [168, 490] on div "WHAT YOU GET IS WHAT YOU SEE" at bounding box center [134, 493] width 191 height 15
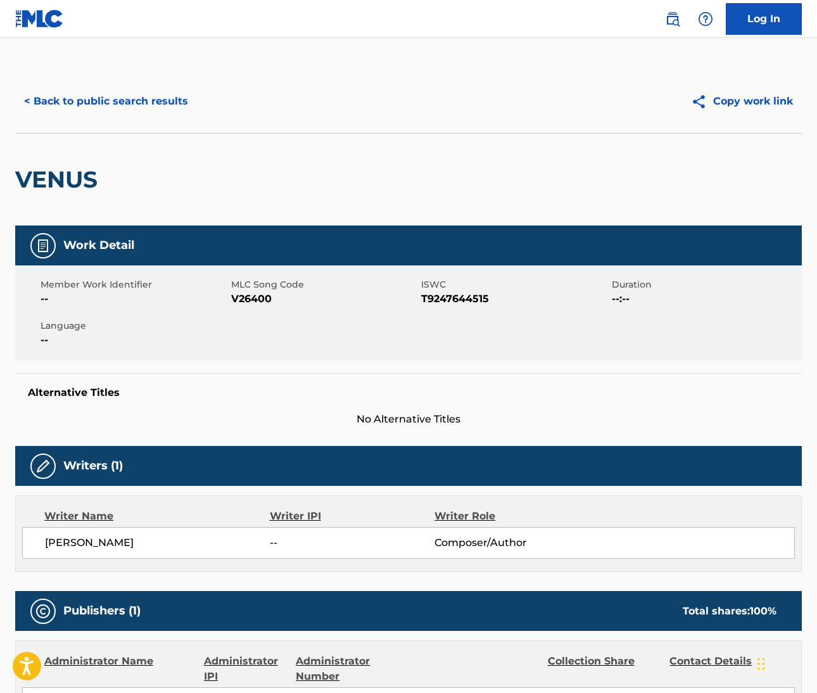
click at [674, 25] on img at bounding box center [672, 18] width 15 height 15
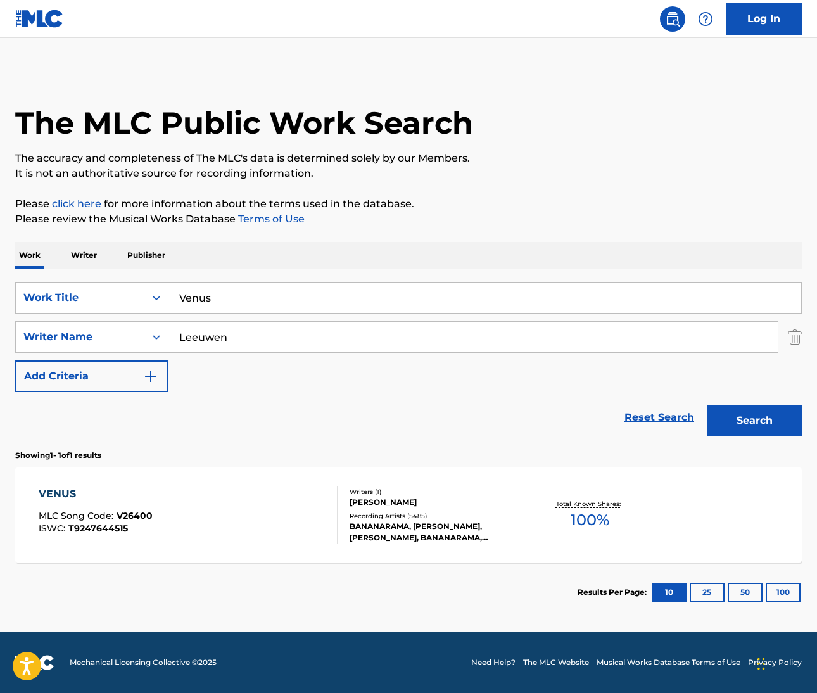
click at [191, 299] on input "Venus" at bounding box center [484, 298] width 633 height 30
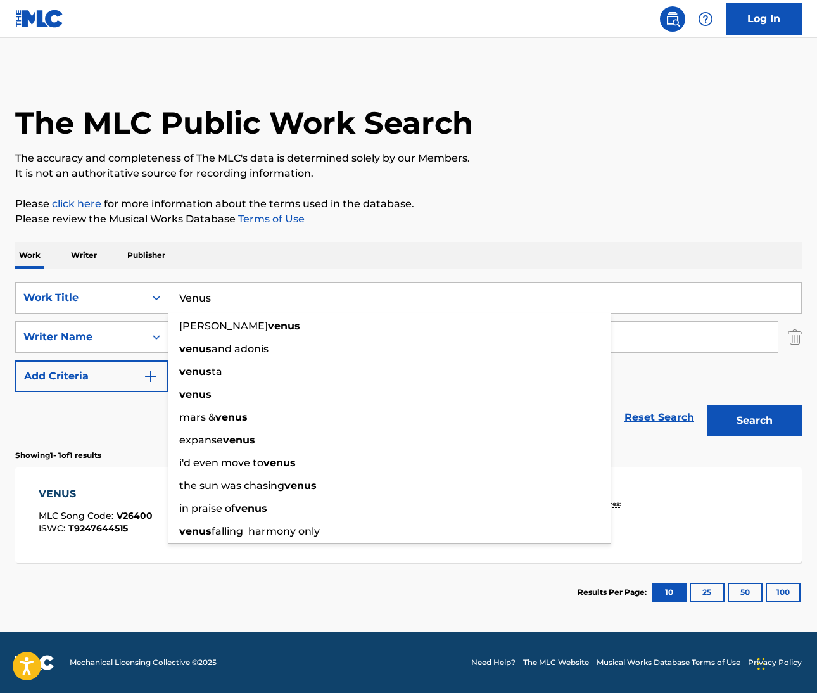
click at [191, 299] on input "Venus" at bounding box center [484, 298] width 633 height 30
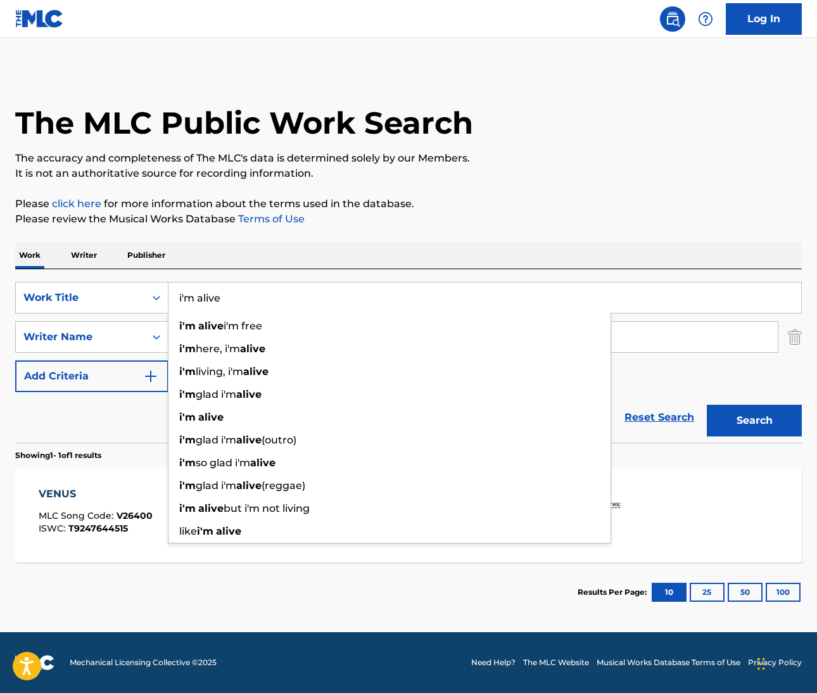
type input "i'm alive"
drag, startPoint x: 654, startPoint y: 162, endPoint x: 661, endPoint y: 158, distance: 8.8
click at [654, 162] on p "The accuracy and completeness of The MLC's data is determined solely by our Mem…" at bounding box center [408, 158] width 787 height 15
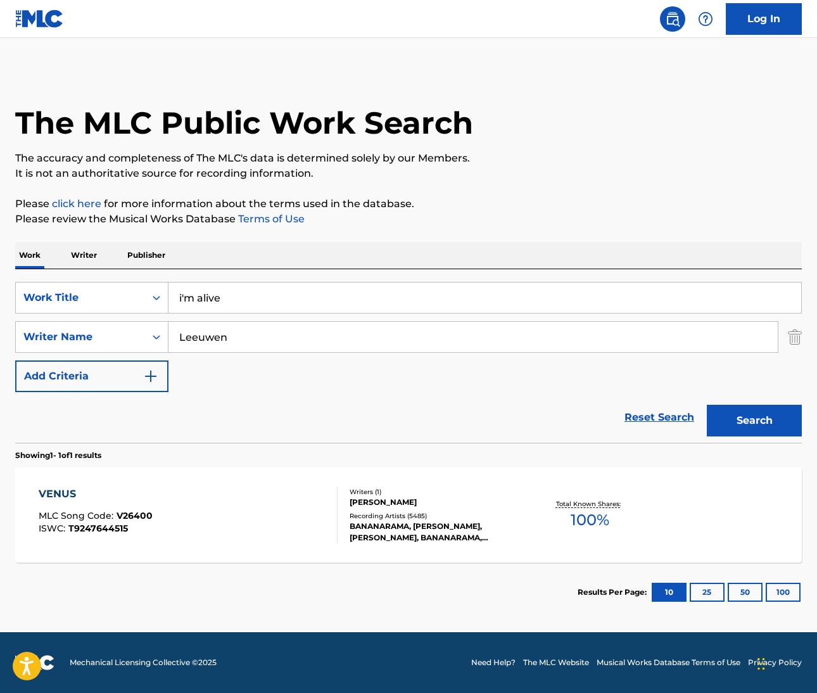
click at [202, 341] on input "Leeuwen" at bounding box center [472, 337] width 609 height 30
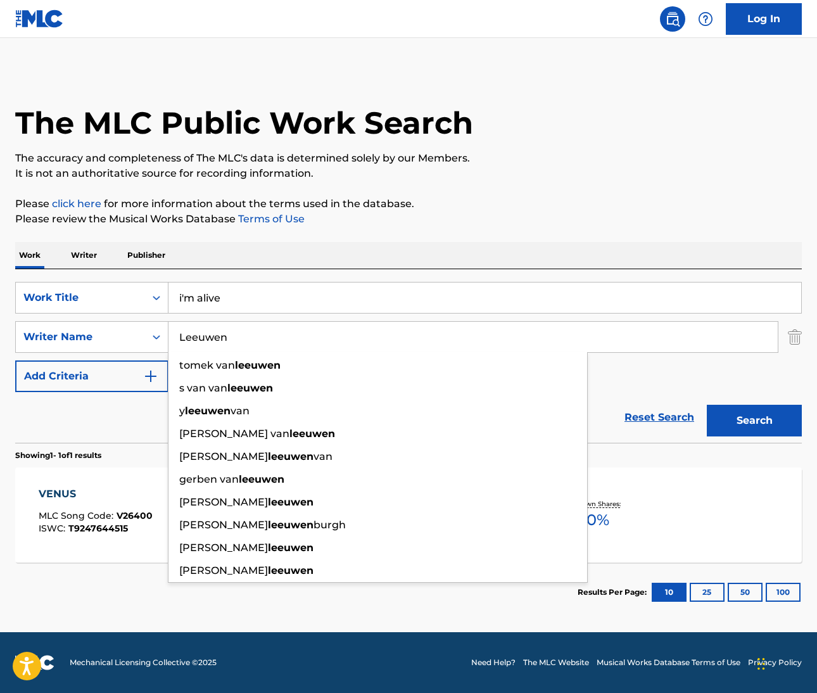
paste input "Kristens"
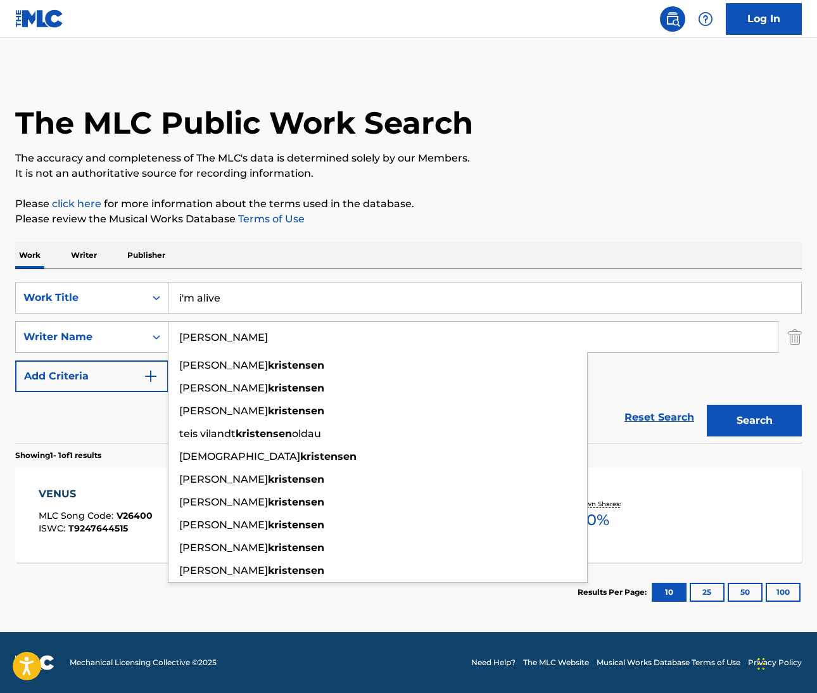
type input "Kristensen"
click at [754, 421] on button "Search" at bounding box center [754, 421] width 95 height 32
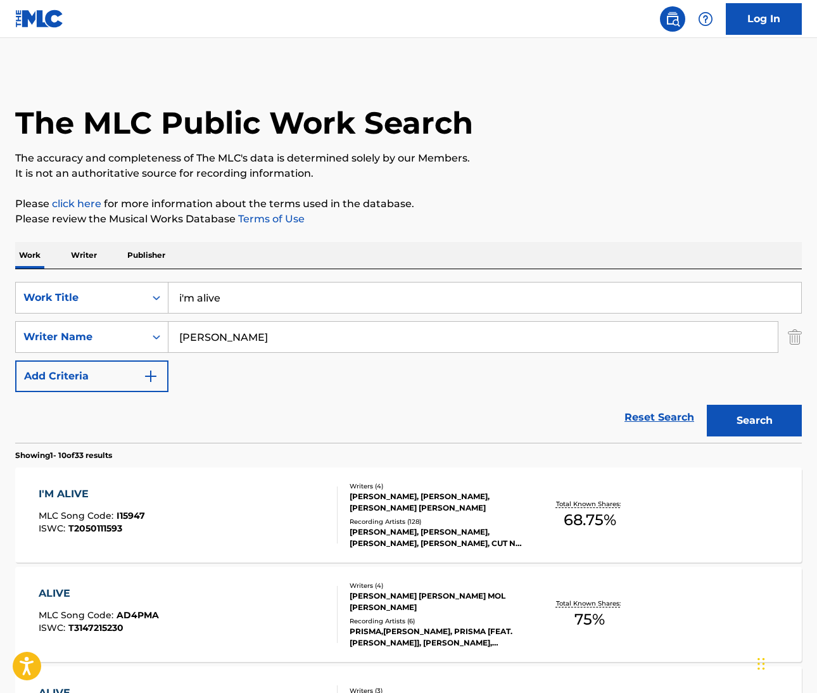
click at [63, 497] on div "I'M ALIVE" at bounding box center [92, 493] width 106 height 15
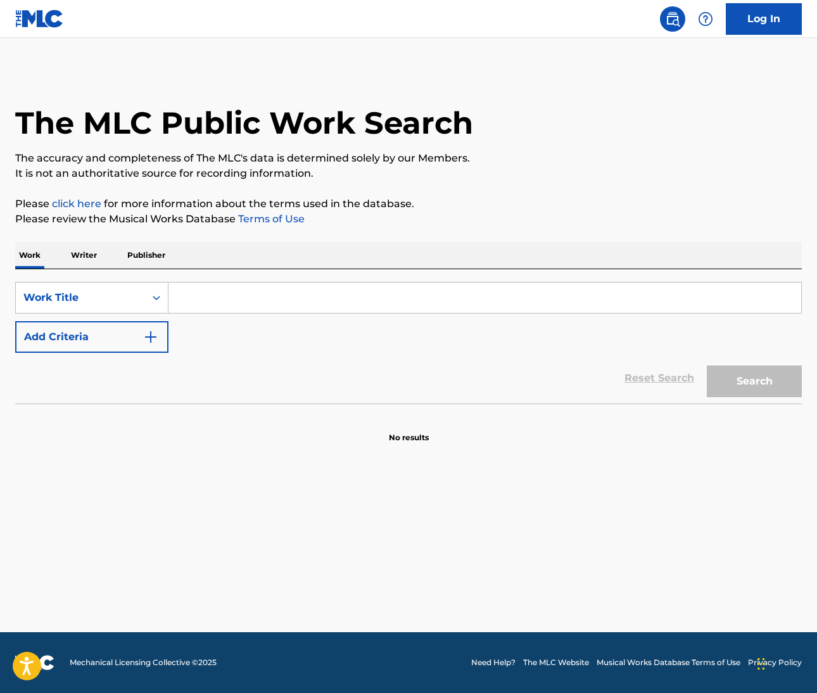
click at [309, 303] on input "Search Form" at bounding box center [484, 298] width 633 height 30
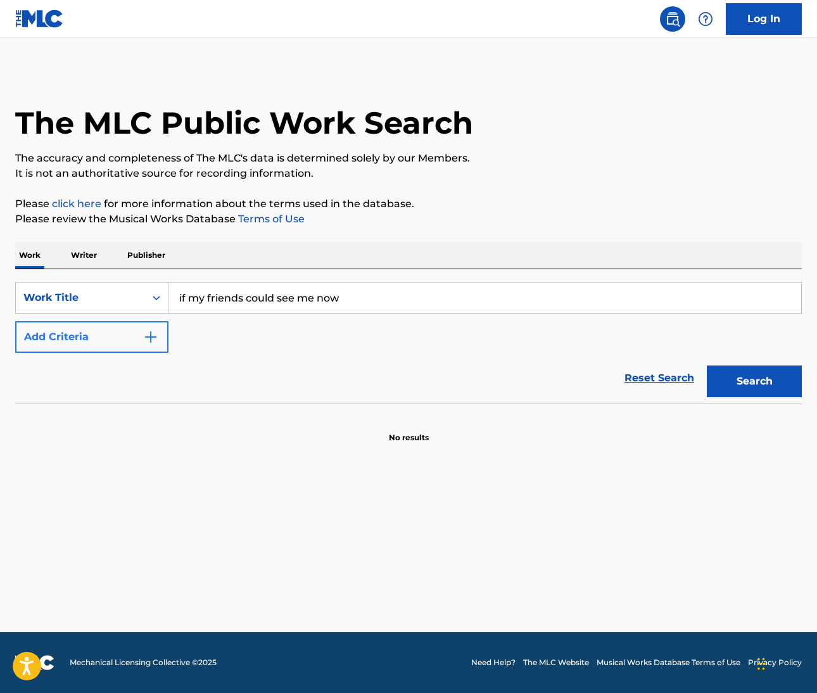
type input "if my friends could see me now"
click at [148, 333] on img "Search Form" at bounding box center [150, 336] width 15 height 15
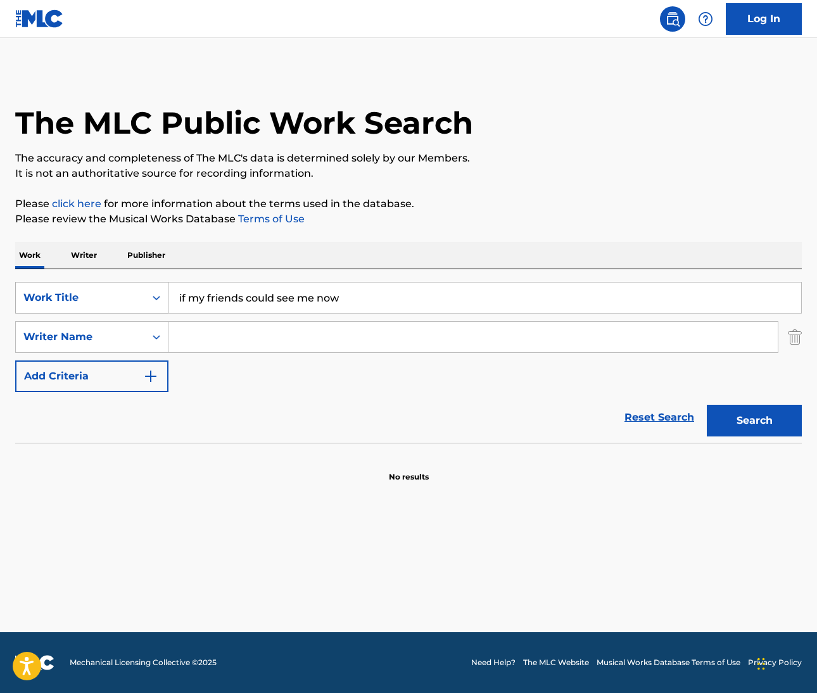
drag, startPoint x: 353, startPoint y: 303, endPoint x: 161, endPoint y: 291, distance: 192.3
click at [161, 291] on div "SearchWithCriteriafdc1d589-f11a-47c4-97ee-59a73aea3e6f Work Title if my friends…" at bounding box center [408, 298] width 787 height 32
click at [193, 340] on input "Search Form" at bounding box center [472, 337] width 609 height 30
type input "[PERSON_NAME]"
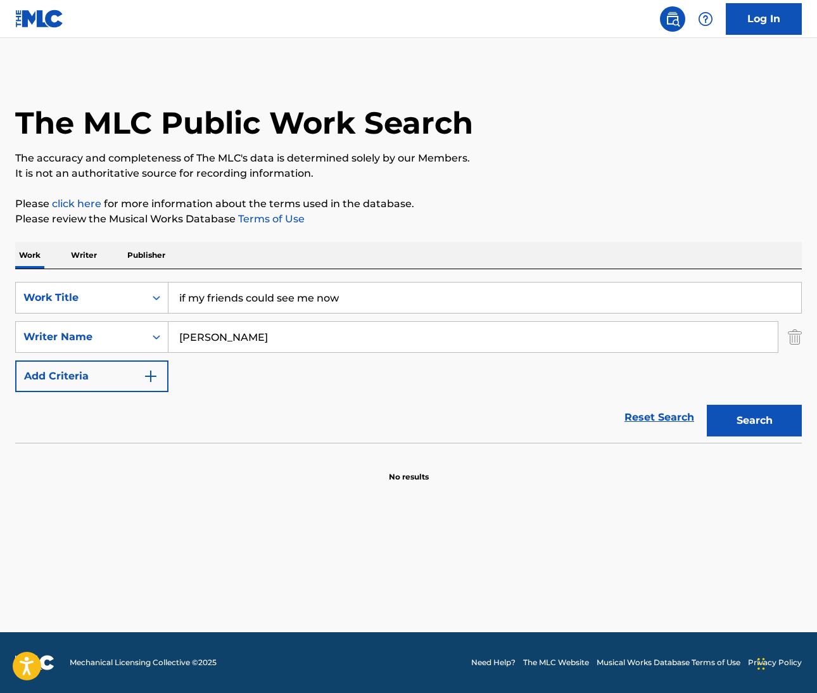
click at [754, 421] on button "Search" at bounding box center [754, 421] width 95 height 32
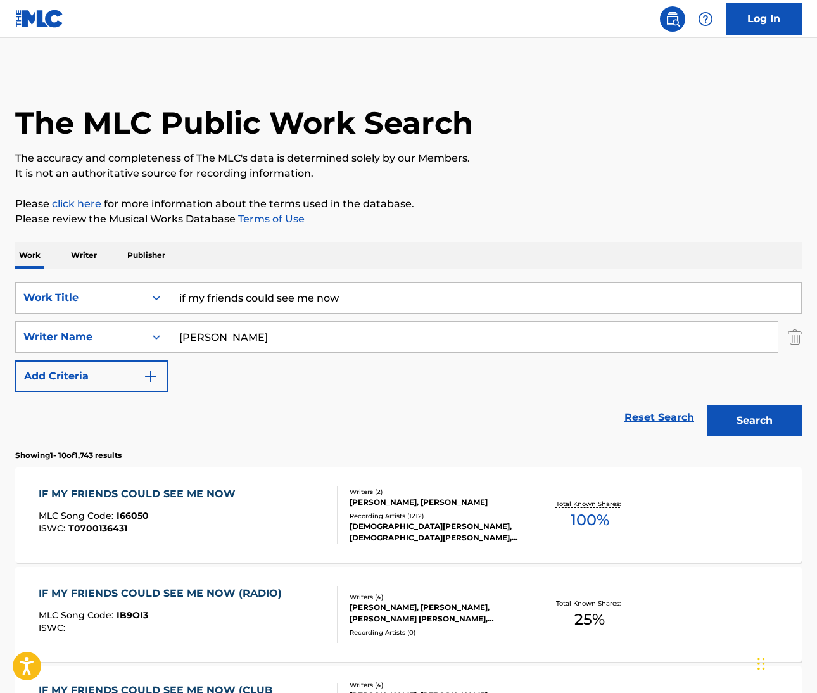
click at [139, 499] on div "IF MY FRIENDS COULD SEE ME NOW" at bounding box center [140, 493] width 203 height 15
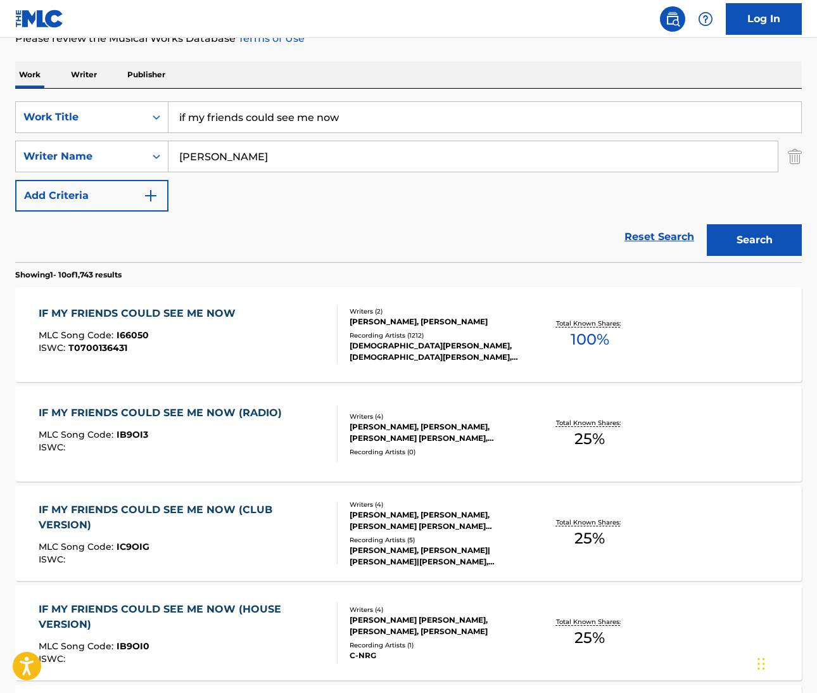
scroll to position [29, 0]
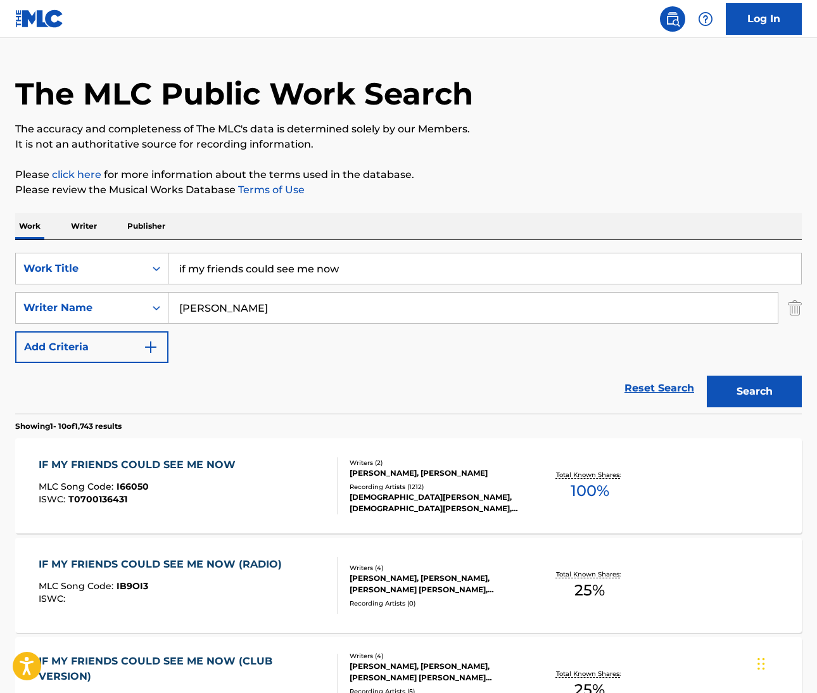
click at [165, 463] on div "IF MY FRIENDS COULD SEE ME NOW" at bounding box center [140, 464] width 203 height 15
